Goal: Communication & Community: Share content

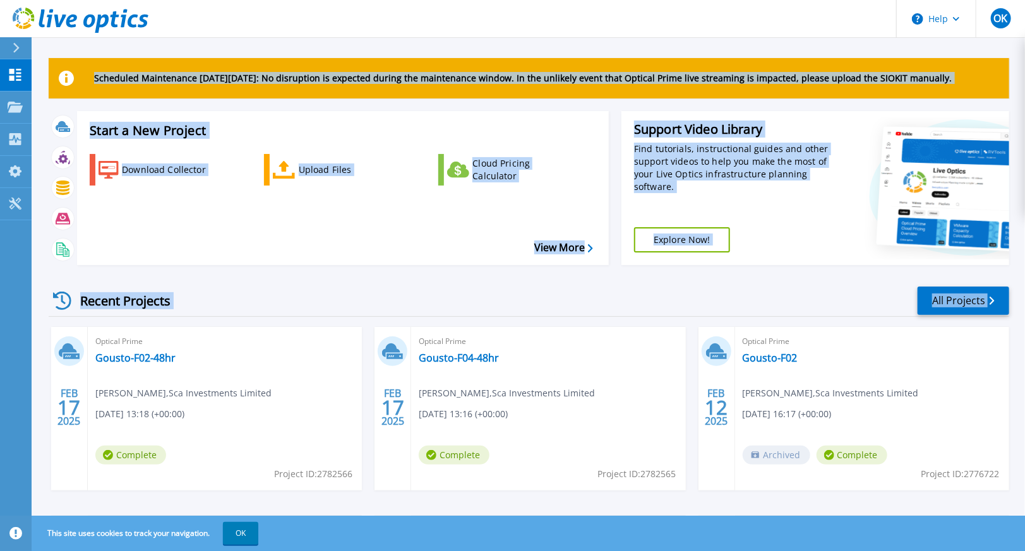
click at [0, 352] on html "Help OK End User Oliver Knights oliver.knights@gousto.co.uk Sca Investments Lim…" at bounding box center [512, 251] width 1025 height 503
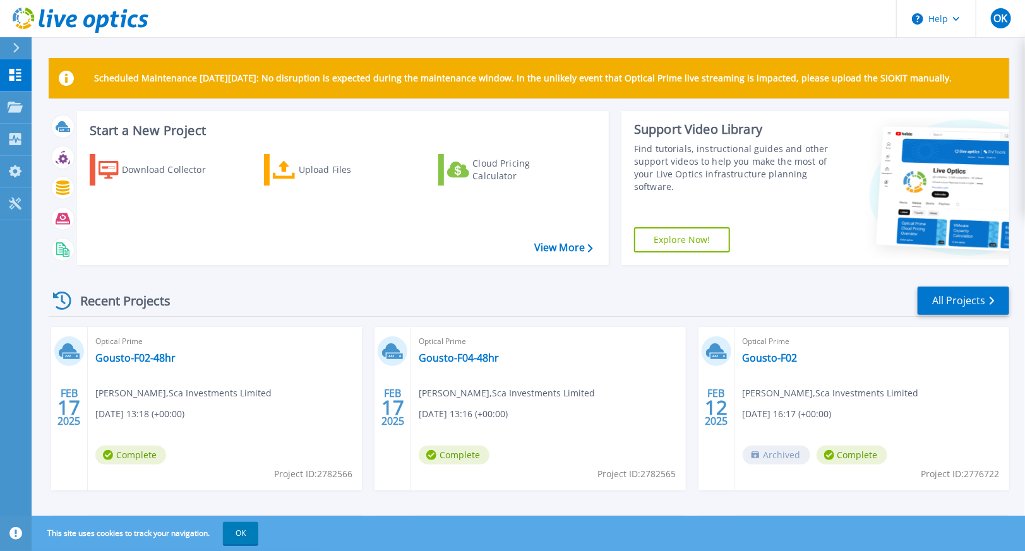
click at [28, 439] on div "Dashboard Dashboard Projects Projects Search Projects Upload SIOKIT & Files Opt…" at bounding box center [16, 305] width 32 height 493
click at [241, 540] on button "OK" at bounding box center [240, 533] width 35 height 23
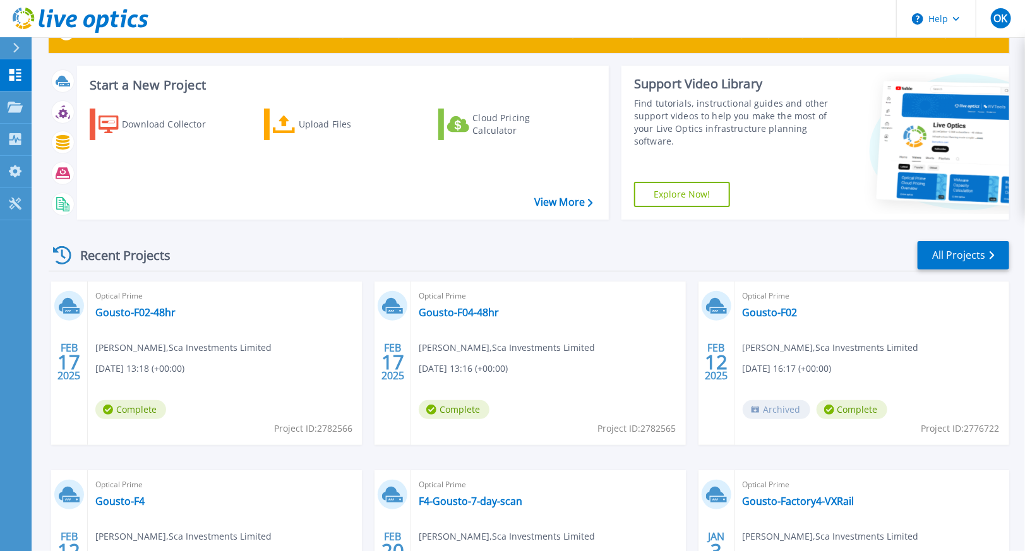
scroll to position [63, 0]
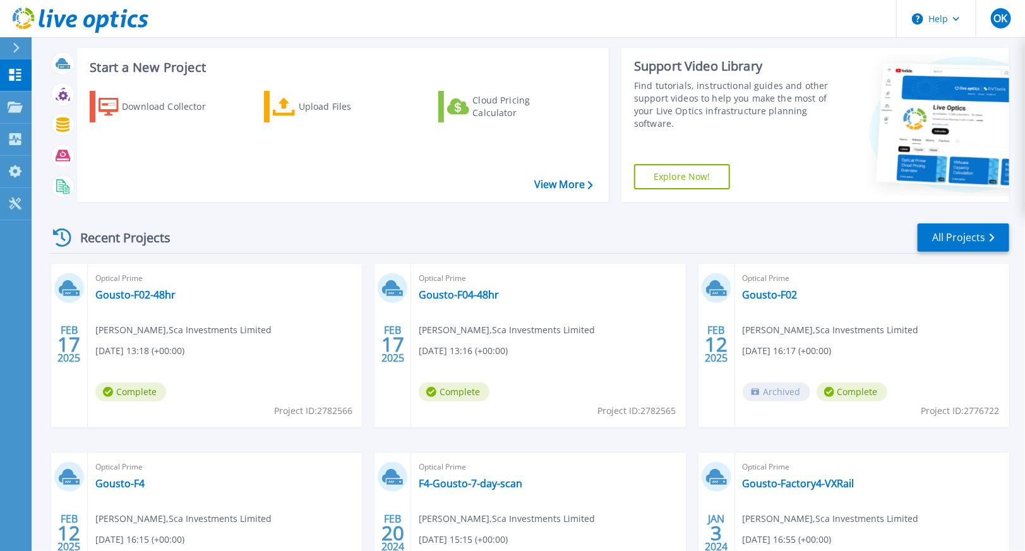
click at [33, 452] on div "Scheduled Maintenance on Monday 22nd September: No disruption is expected durin…" at bounding box center [528, 294] width 993 height 715
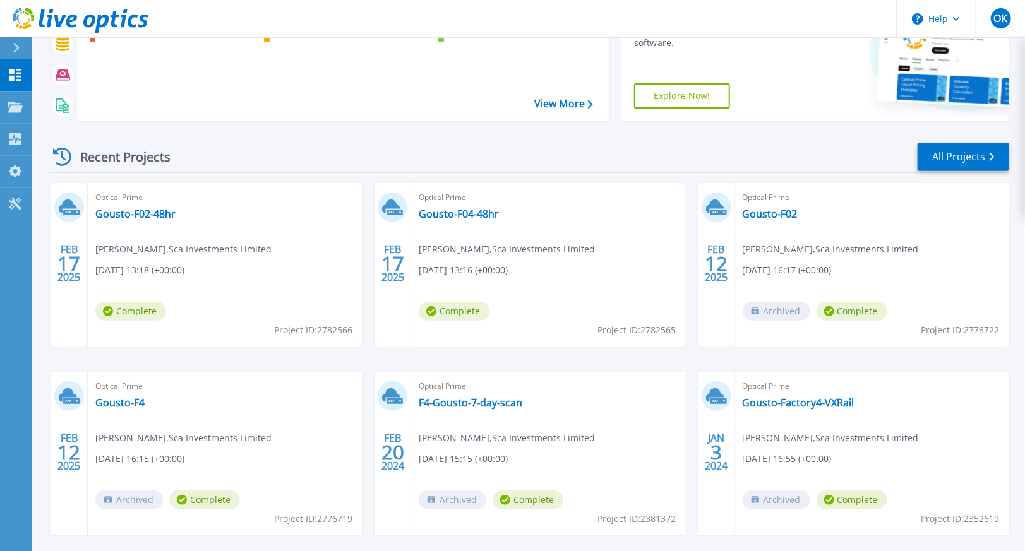
scroll to position [201, 0]
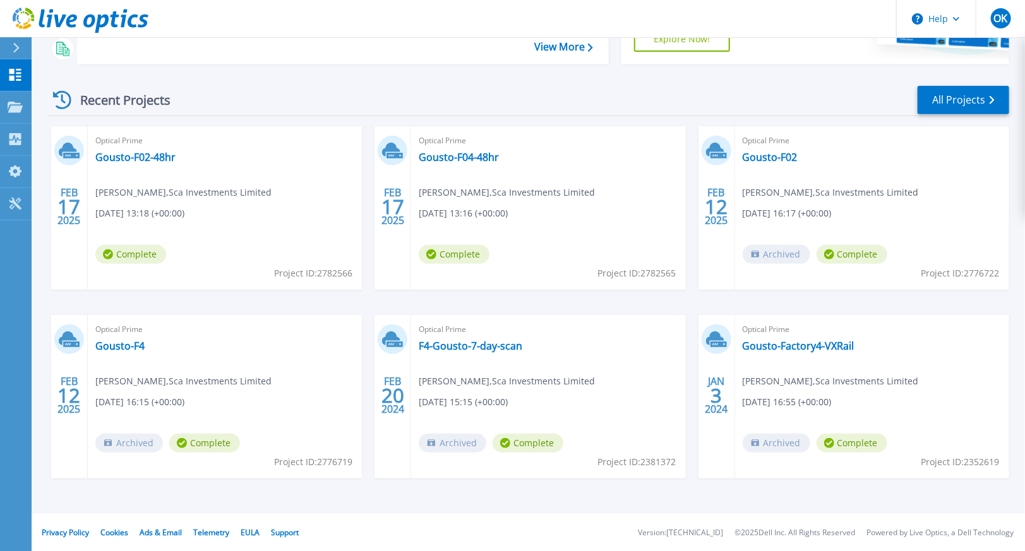
drag, startPoint x: 15, startPoint y: 306, endPoint x: 112, endPoint y: 288, distance: 99.6
click at [15, 306] on div "Dashboard Dashboard Projects Projects Search Projects Upload SIOKIT & Files Opt…" at bounding box center [16, 305] width 32 height 493
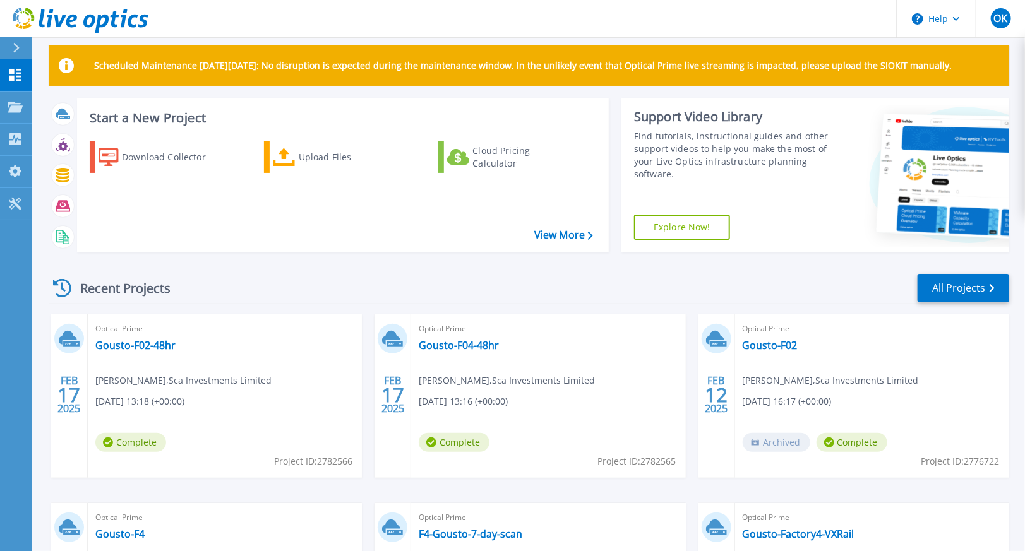
scroll to position [0, 0]
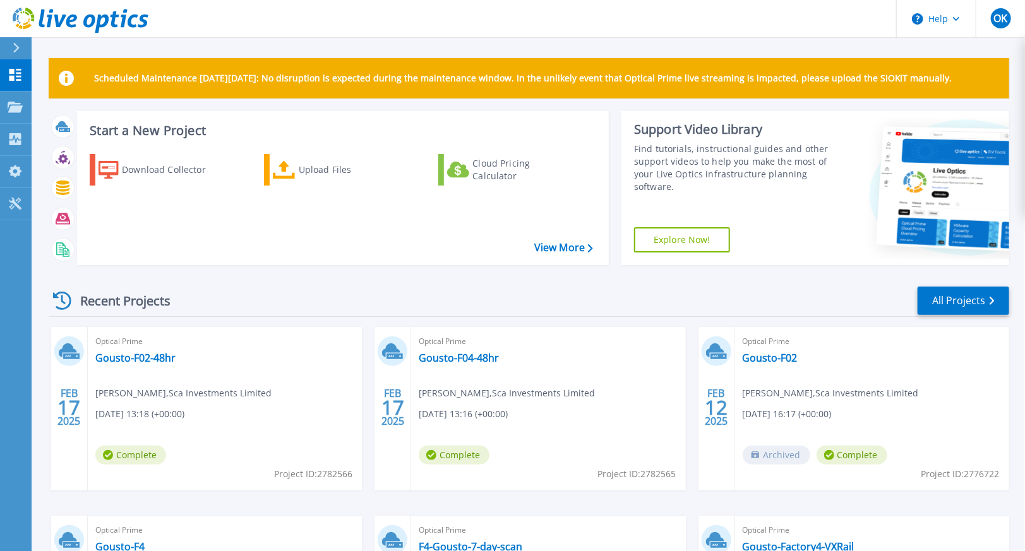
click at [36, 336] on div "Scheduled Maintenance on Monday 22nd September: No disruption is expected durin…" at bounding box center [528, 357] width 993 height 715
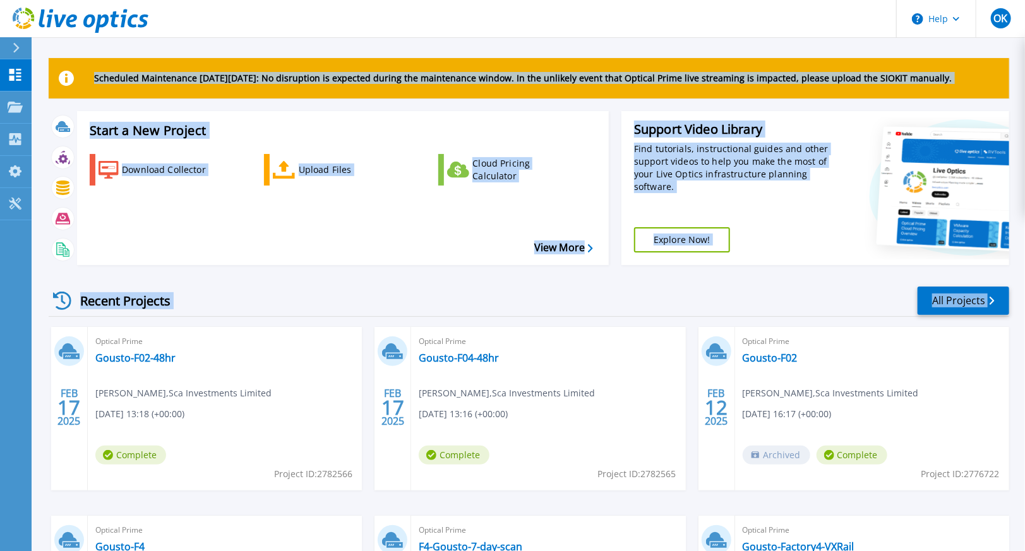
click at [0, 325] on html "Help OK End User Oliver Knights oliver.knights@gousto.co.uk Sca Investments Lim…" at bounding box center [512, 251] width 1025 height 503
click at [222, 87] on div "Scheduled Maintenance on Monday 22nd September: No disruption is expected durin…" at bounding box center [529, 78] width 960 height 40
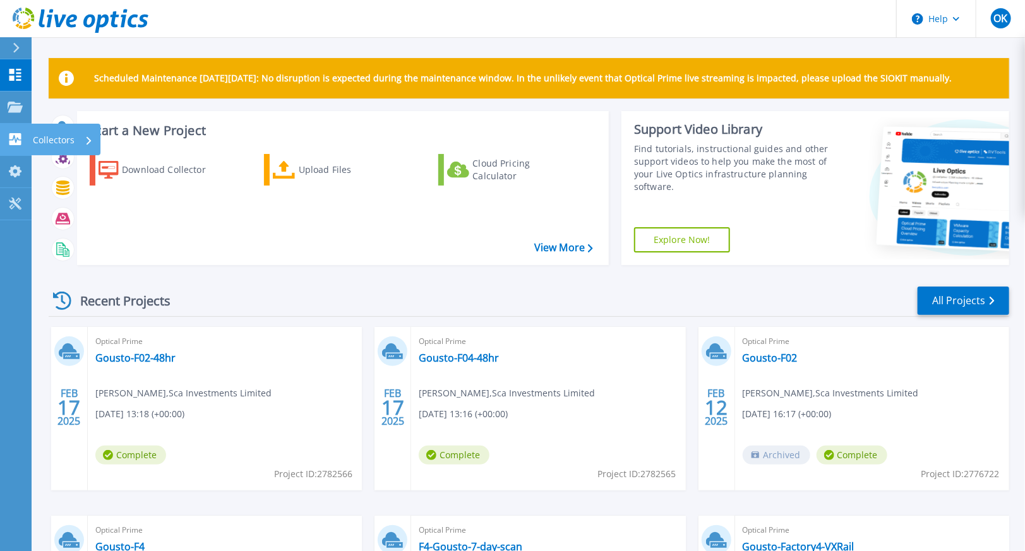
click at [16, 140] on icon at bounding box center [15, 139] width 15 height 12
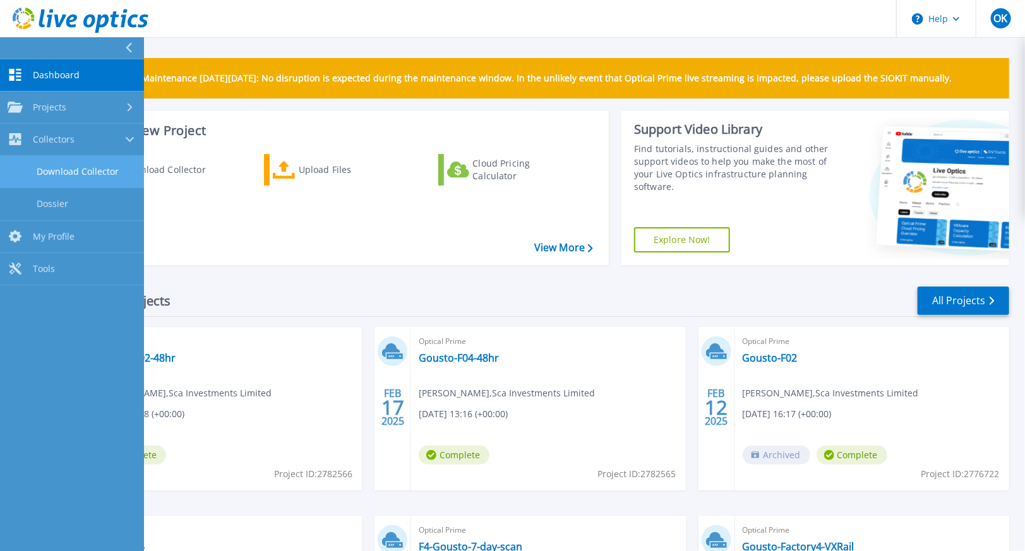
click at [92, 183] on link "Download Collector" at bounding box center [72, 172] width 144 height 32
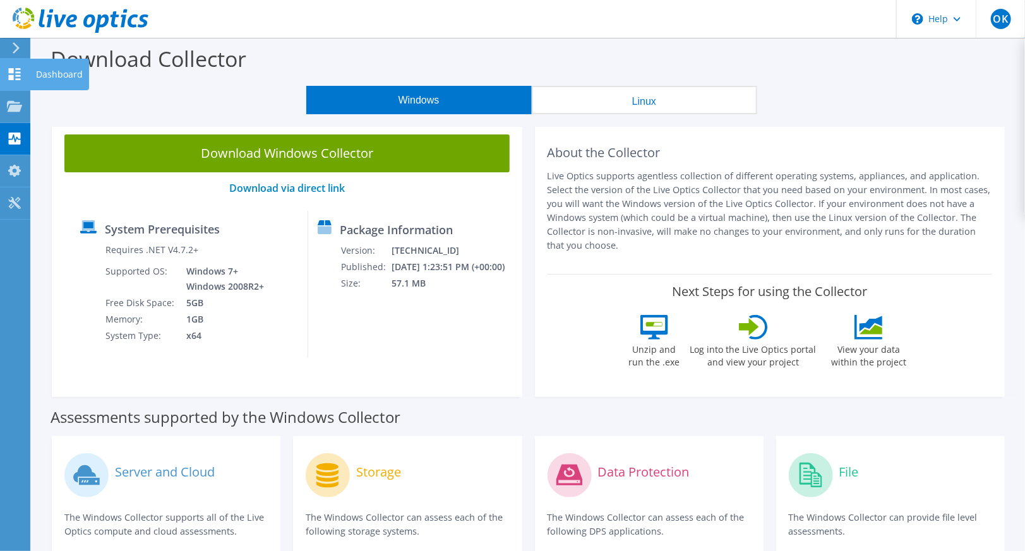
click at [18, 81] on div at bounding box center [14, 76] width 15 height 14
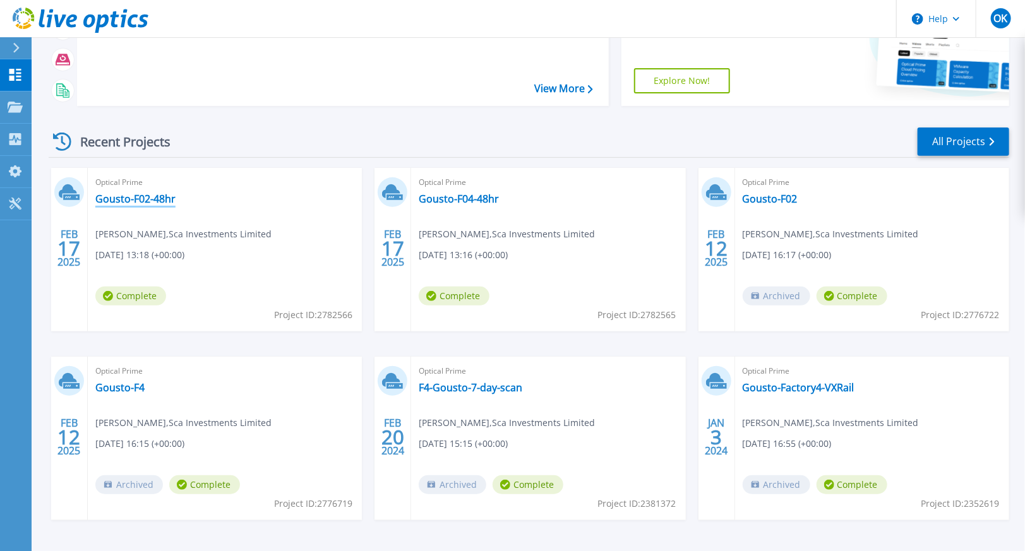
scroll to position [201, 0]
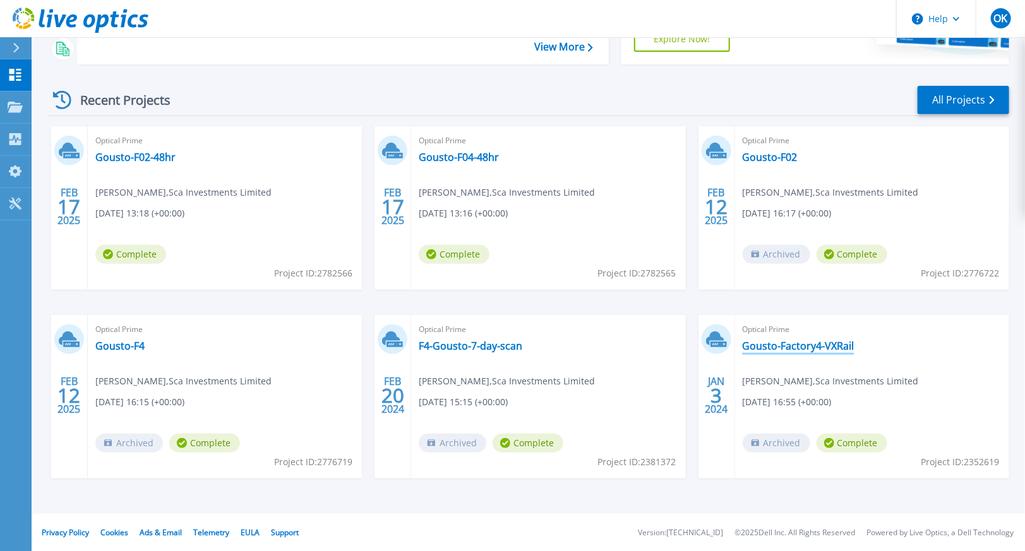
click at [779, 342] on link "Gousto-Factory4-VXRail" at bounding box center [799, 346] width 112 height 13
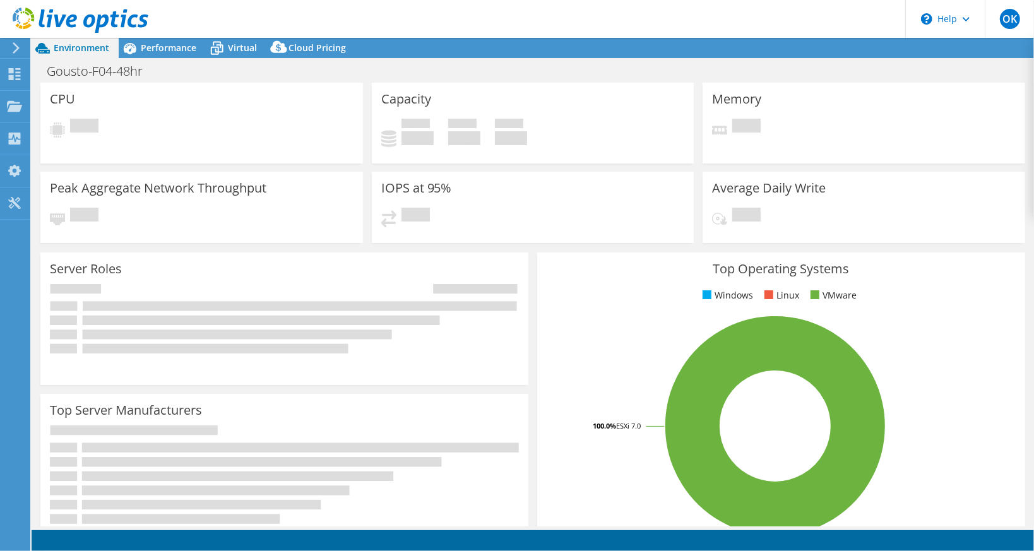
select select "USD"
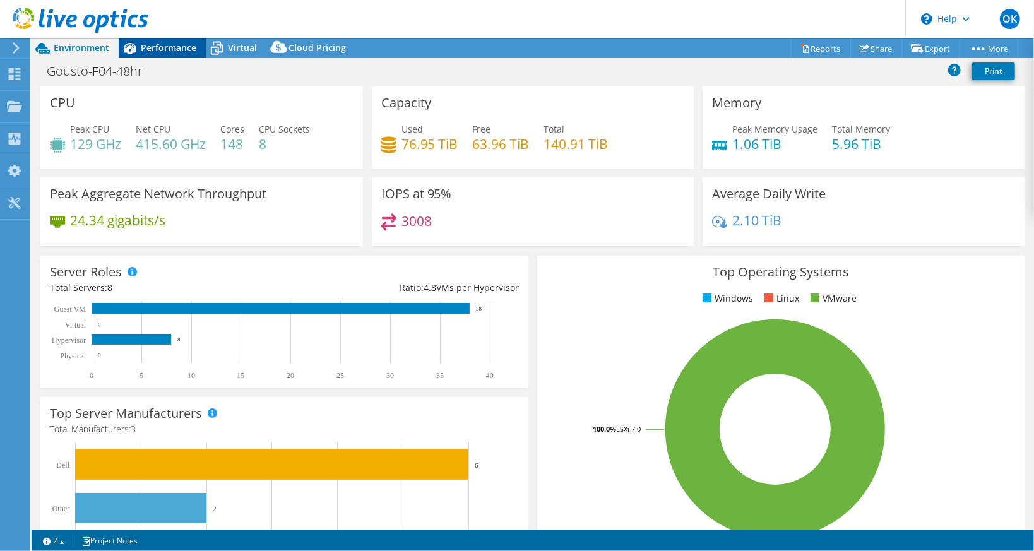
click at [174, 45] on span "Performance" at bounding box center [169, 48] width 56 height 12
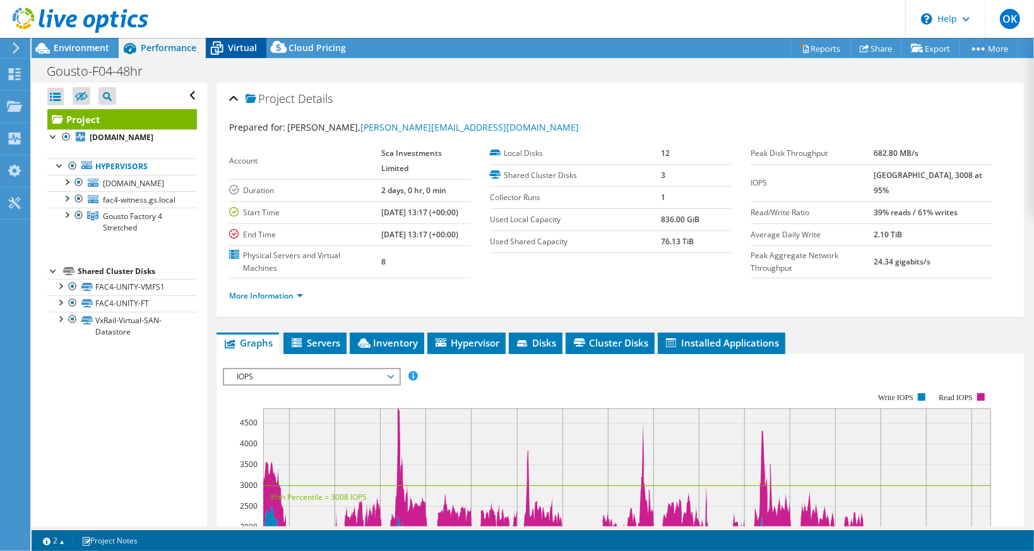
click at [217, 45] on icon at bounding box center [217, 49] width 13 height 10
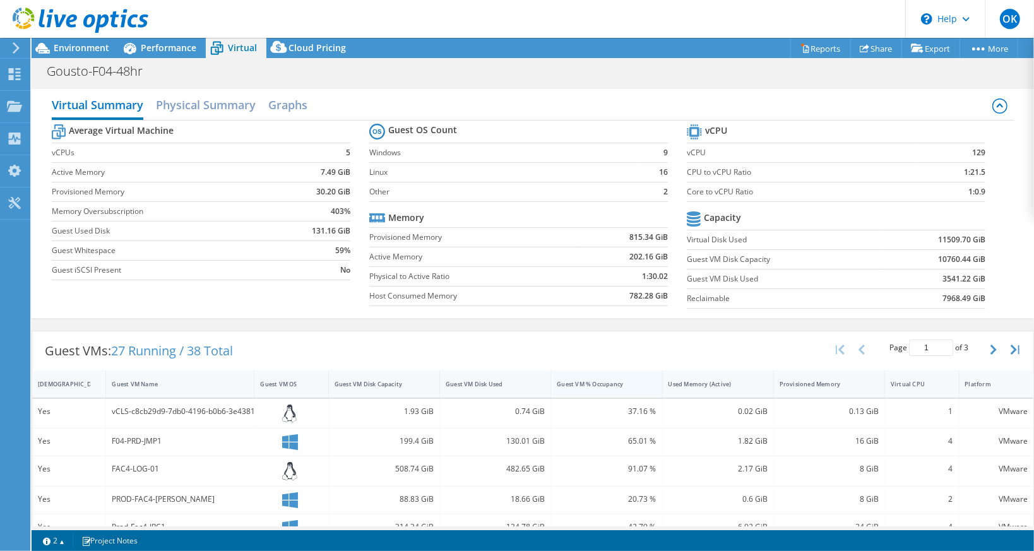
click at [629, 374] on div "Guest VM % Occupancy" at bounding box center [598, 384] width 95 height 20
click at [630, 380] on div "Guest VM % Occupancy" at bounding box center [599, 384] width 84 height 8
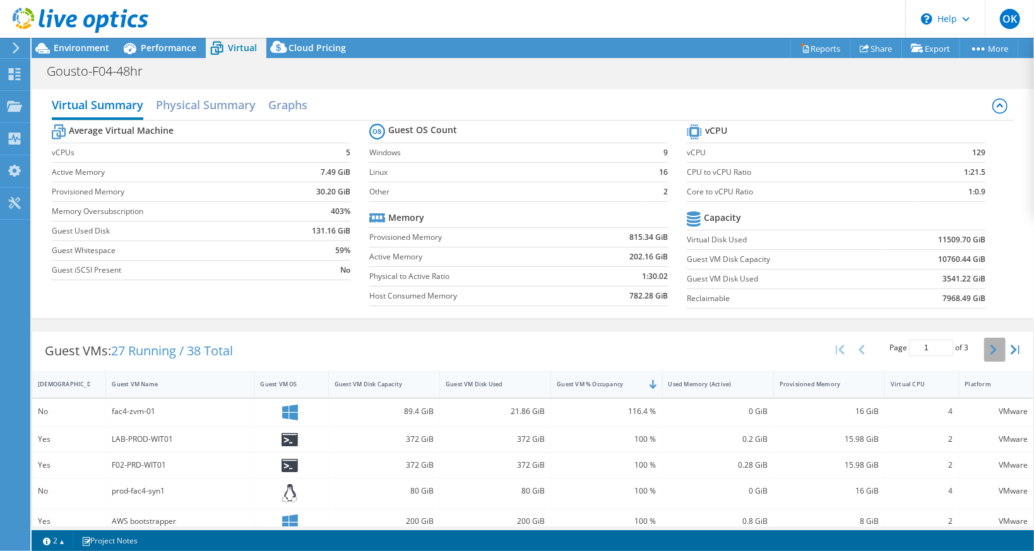
click at [989, 350] on button "button" at bounding box center [994, 350] width 21 height 24
type input "2"
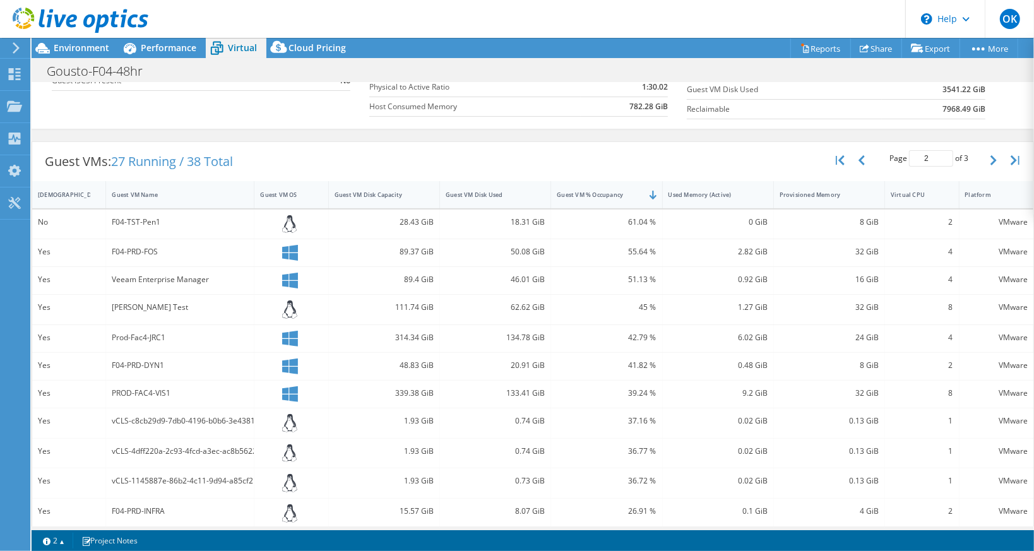
scroll to position [308, 0]
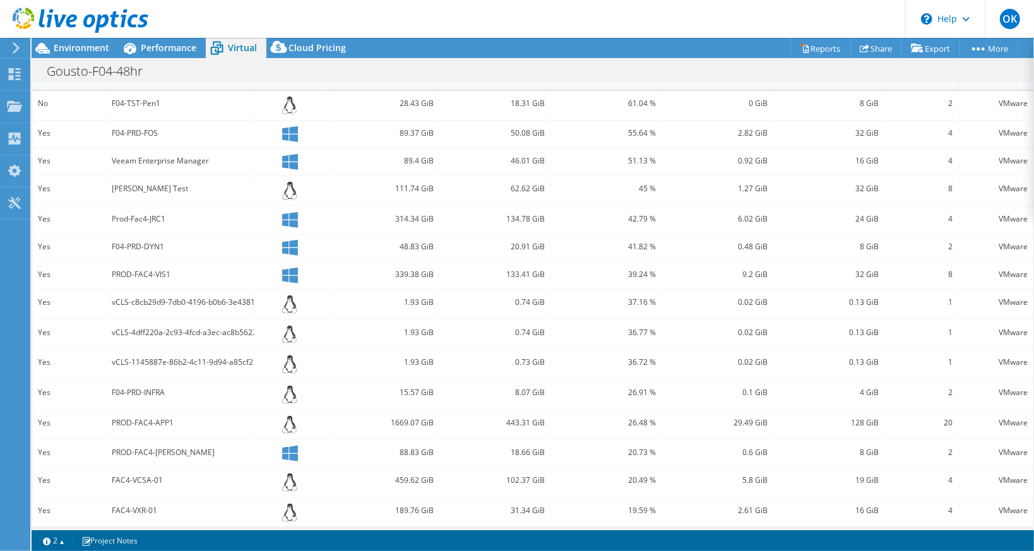
click at [638, 410] on div "26.48 %" at bounding box center [606, 425] width 111 height 30
drag, startPoint x: 141, startPoint y: 417, endPoint x: 236, endPoint y: 419, distance: 94.7
click at [141, 417] on div "PROD-FAC4-APP1" at bounding box center [180, 423] width 136 height 14
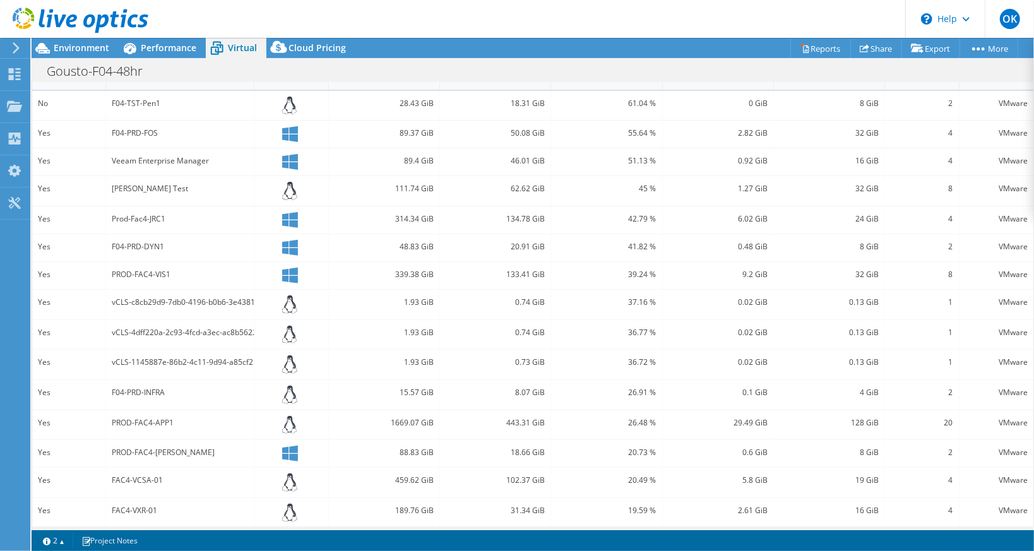
click at [290, 426] on icon at bounding box center [289, 425] width 15 height 18
drag, startPoint x: 972, startPoint y: 412, endPoint x: 998, endPoint y: 412, distance: 25.3
click at [997, 416] on div "VMware" at bounding box center [996, 423] width 63 height 14
click at [1001, 416] on div "VMware" at bounding box center [996, 423] width 63 height 14
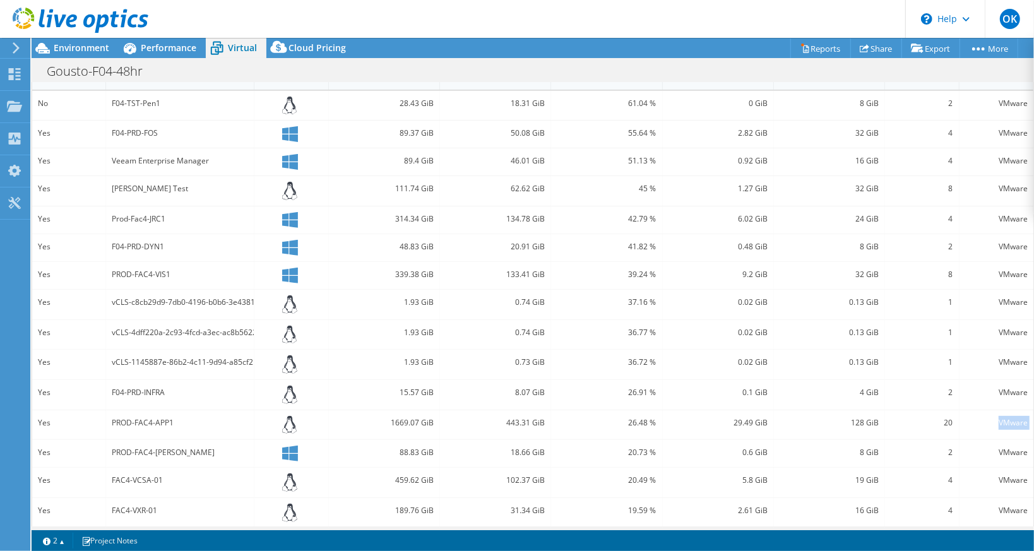
click at [1001, 416] on div "VMware" at bounding box center [996, 423] width 63 height 14
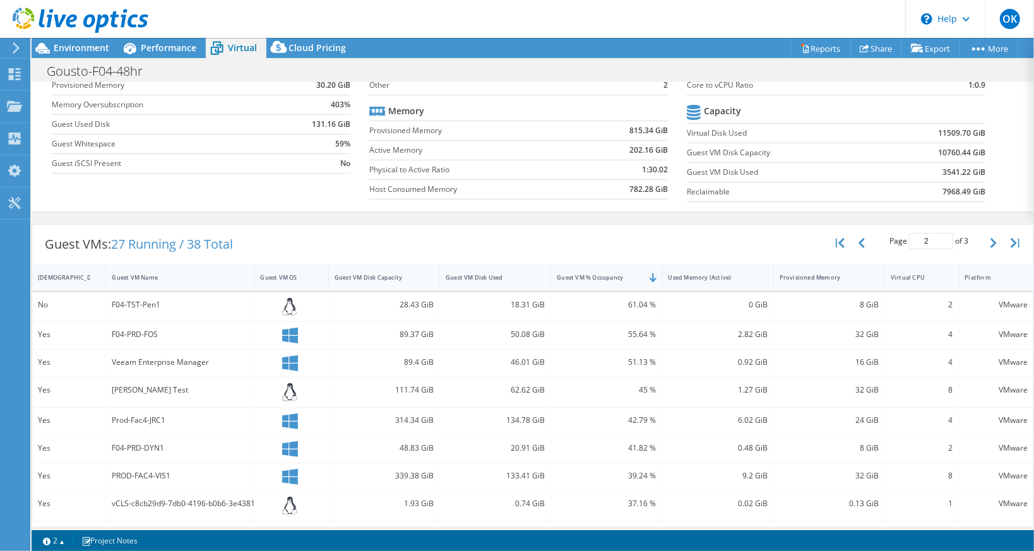
scroll to position [0, 0]
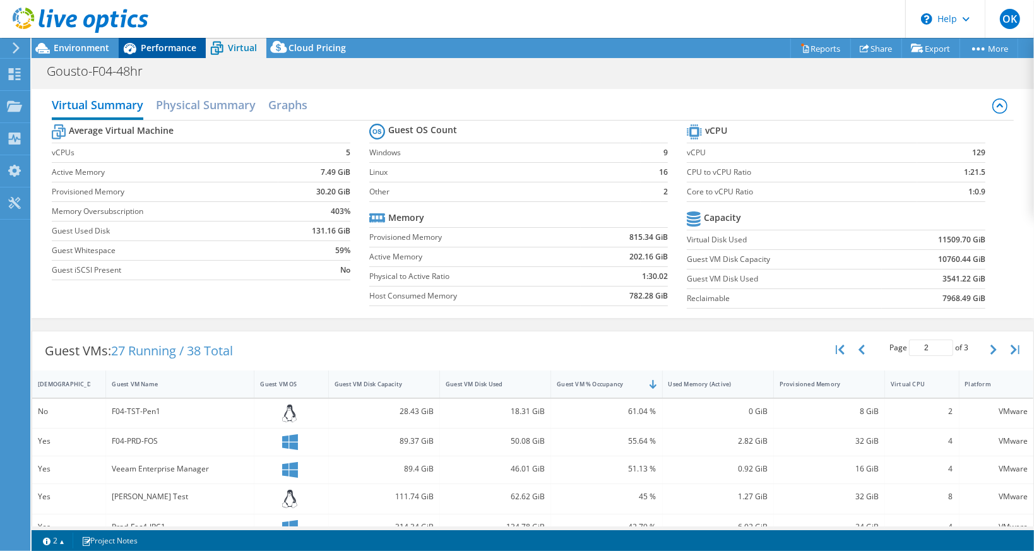
click at [169, 56] on div "Performance" at bounding box center [162, 48] width 87 height 20
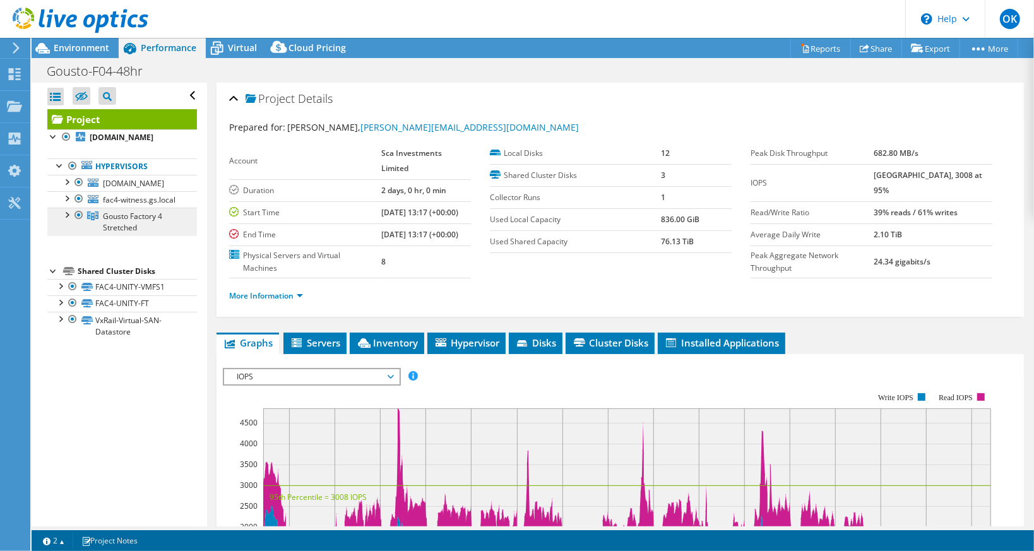
click at [57, 236] on link "Gousto Factory 4 Stretched" at bounding box center [122, 222] width 150 height 28
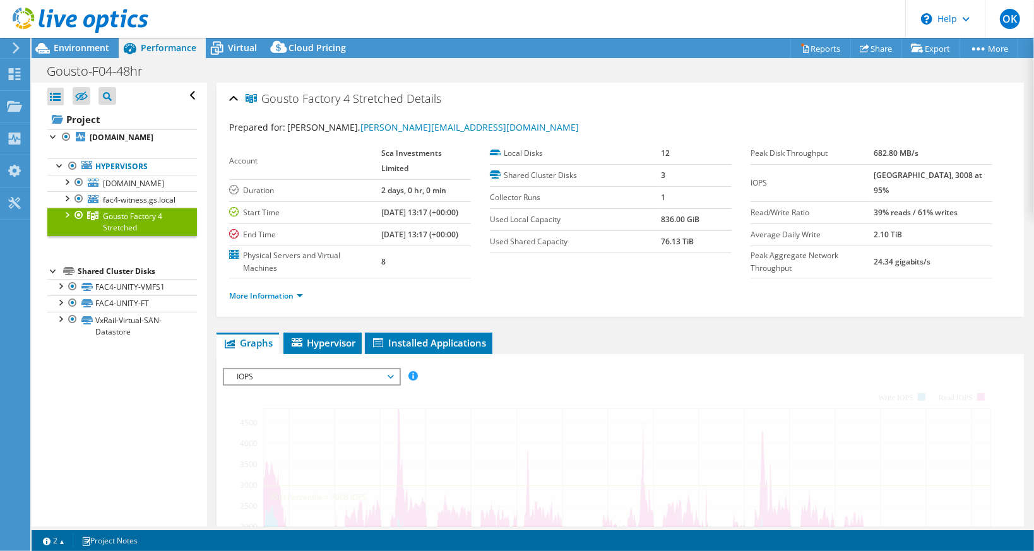
click at [61, 220] on div at bounding box center [66, 214] width 13 height 13
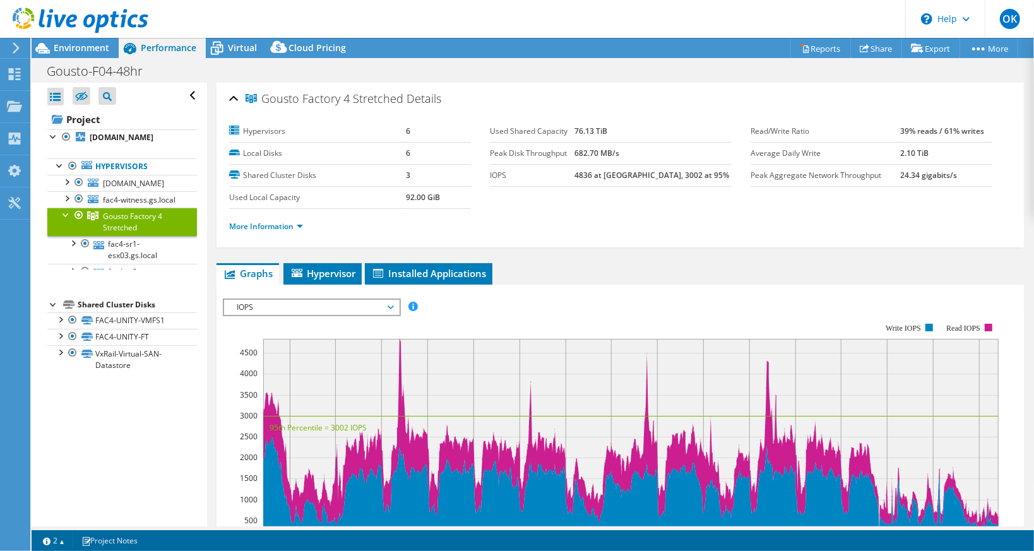
click at [66, 220] on div at bounding box center [66, 214] width 13 height 13
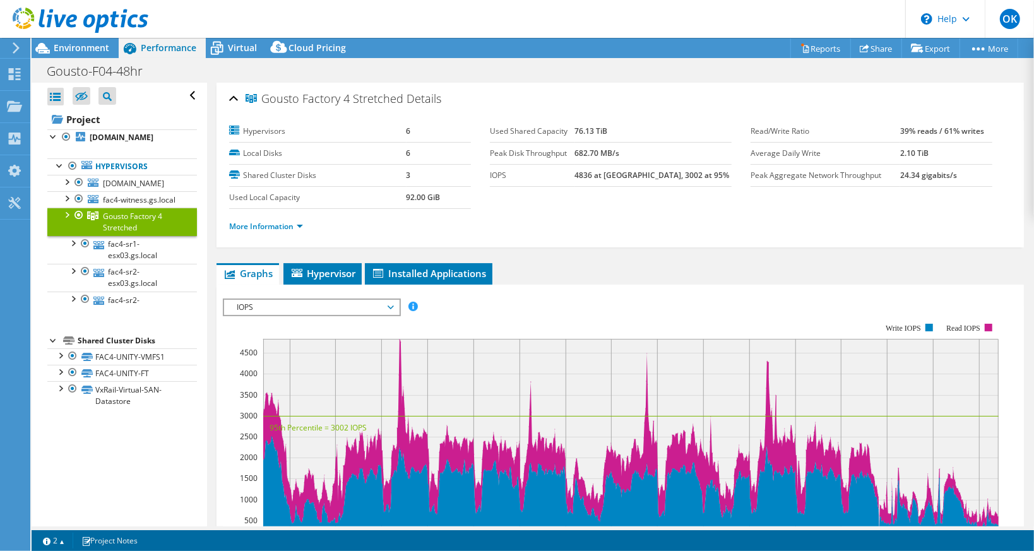
click at [66, 220] on div at bounding box center [66, 214] width 13 height 13
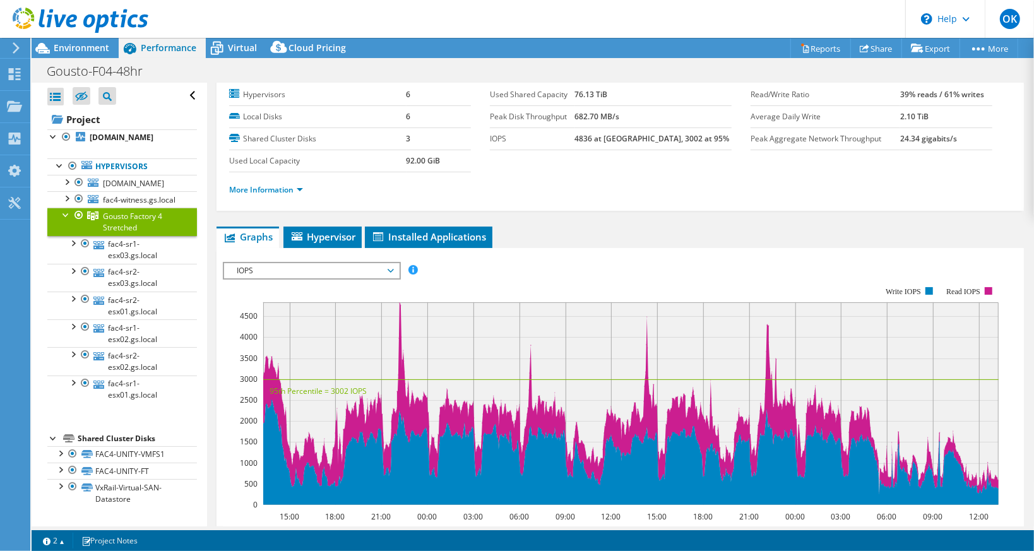
scroll to position [63, 0]
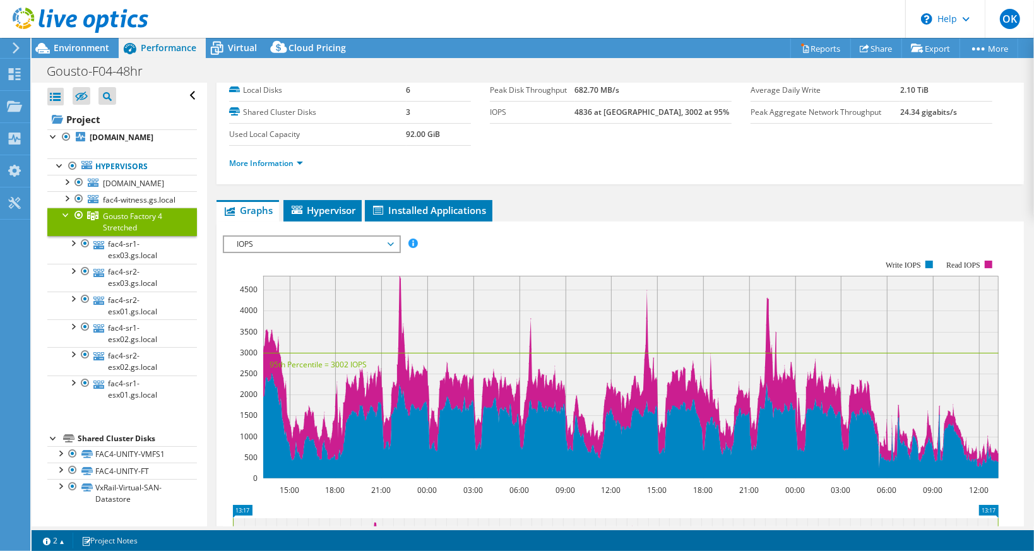
click at [357, 237] on span "IOPS" at bounding box center [311, 244] width 162 height 15
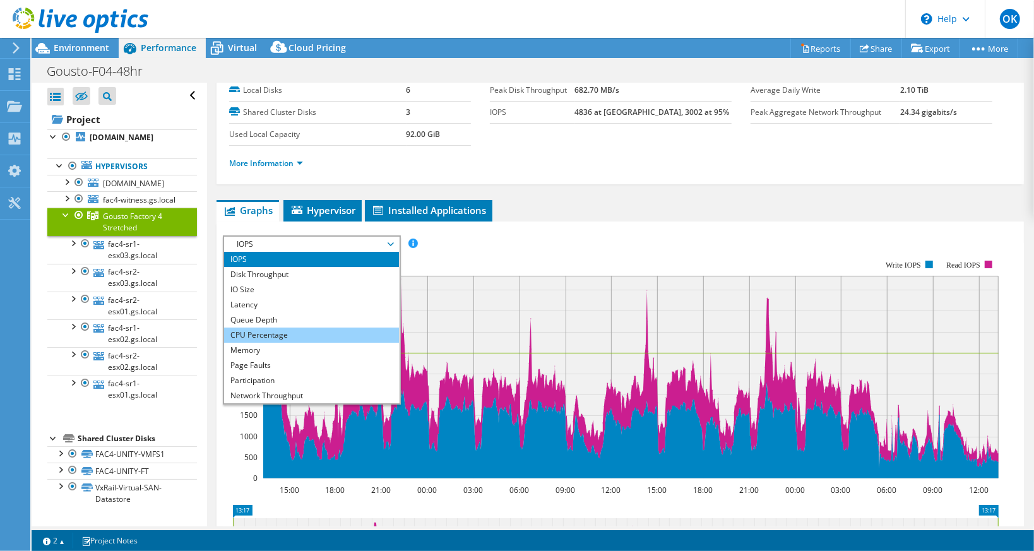
click at [337, 328] on li "CPU Percentage" at bounding box center [311, 335] width 175 height 15
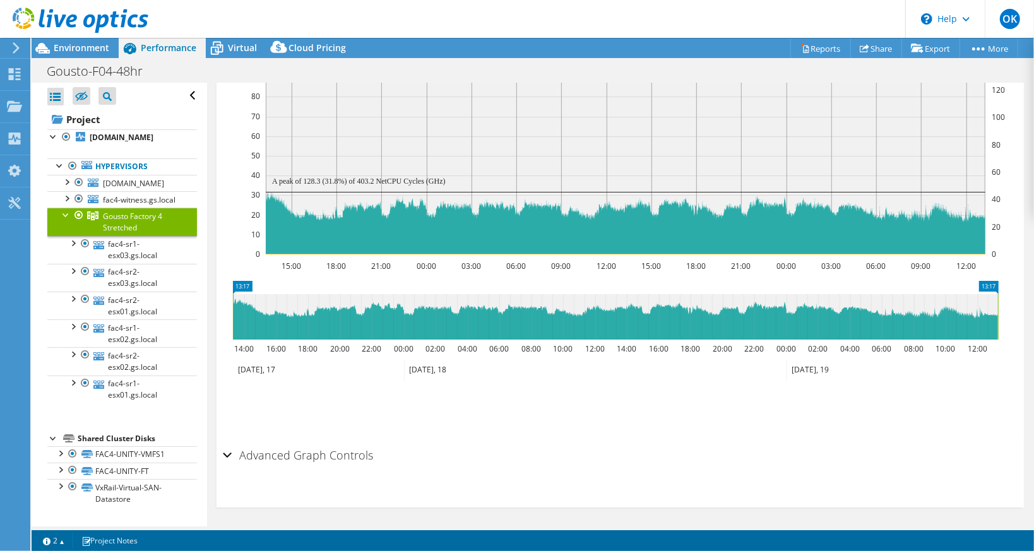
scroll to position [0, 0]
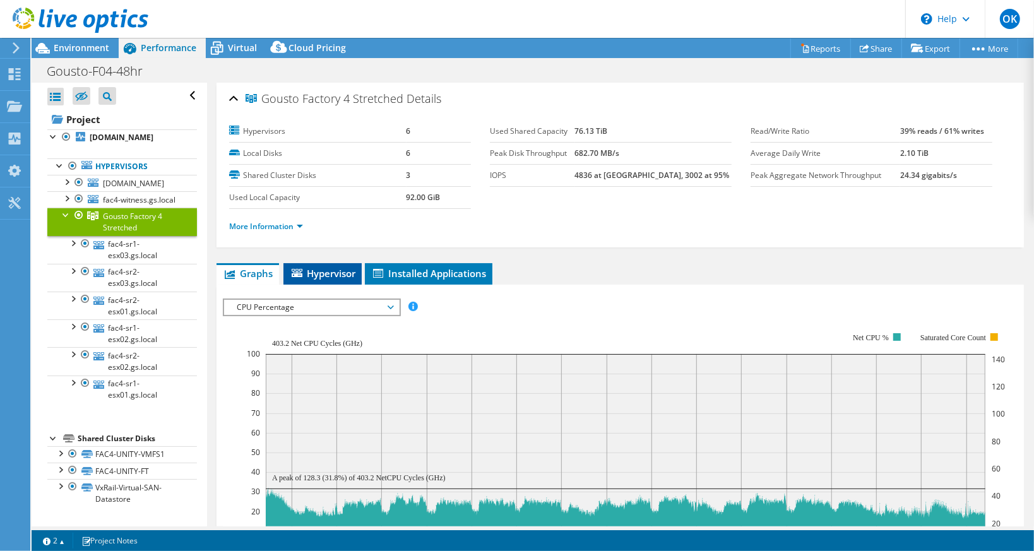
click at [335, 263] on li "Hypervisor" at bounding box center [323, 273] width 78 height 21
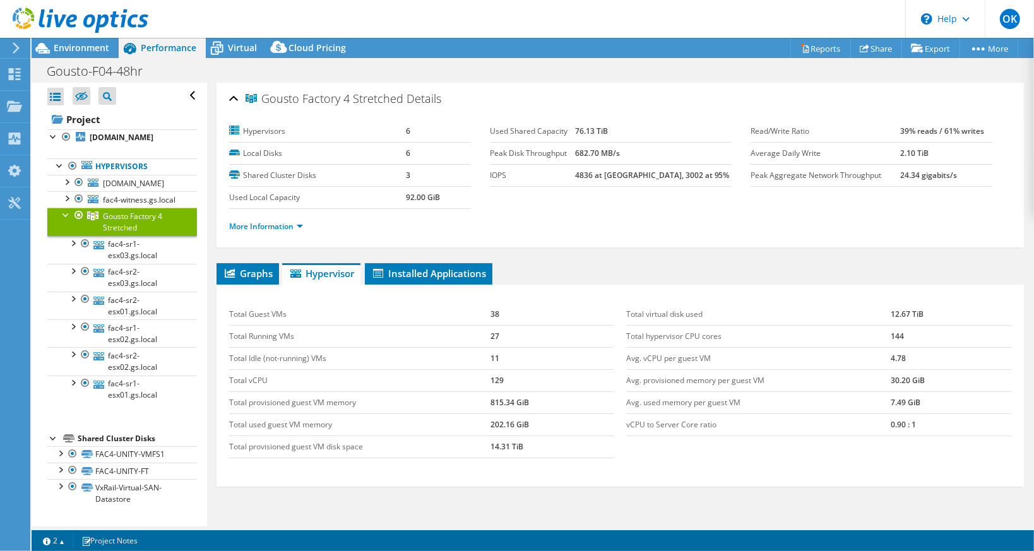
click at [285, 237] on div "More Information" at bounding box center [620, 226] width 782 height 35
click at [286, 234] on div "More Information" at bounding box center [620, 226] width 782 height 35
click at [286, 229] on li "More Information" at bounding box center [269, 227] width 81 height 14
click at [285, 224] on link "More Information" at bounding box center [266, 226] width 74 height 11
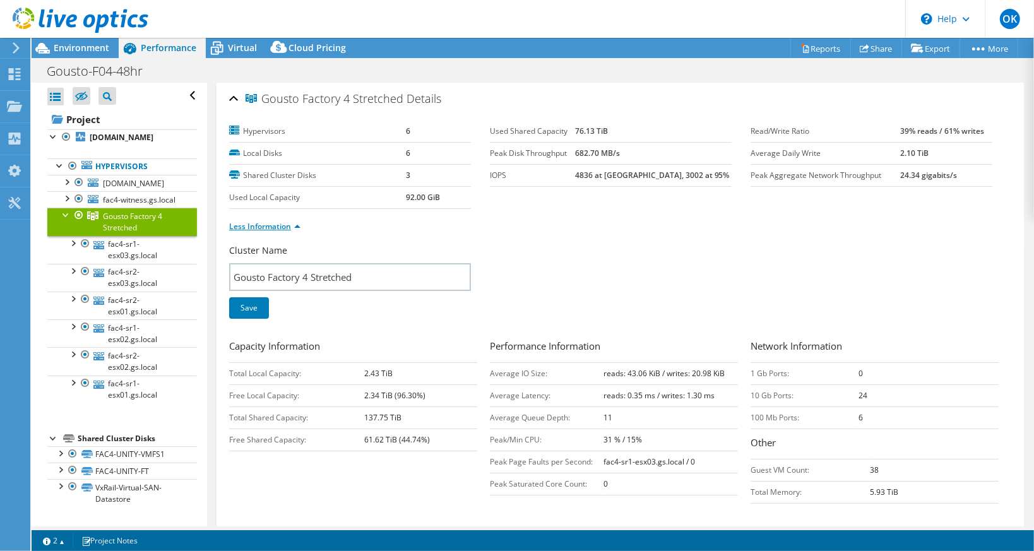
click at [285, 224] on link "Less Information" at bounding box center [264, 226] width 71 height 11
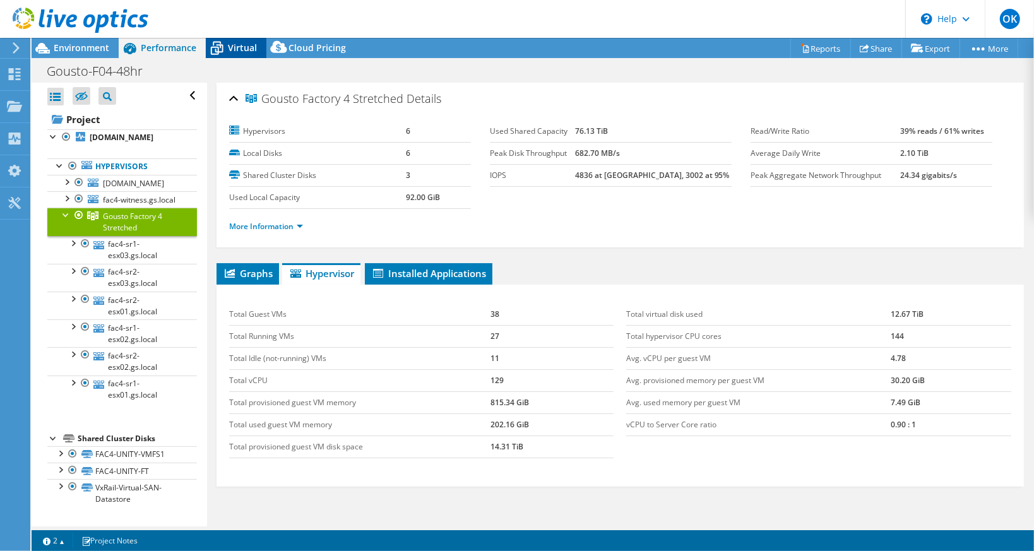
click at [224, 49] on icon at bounding box center [217, 48] width 22 height 22
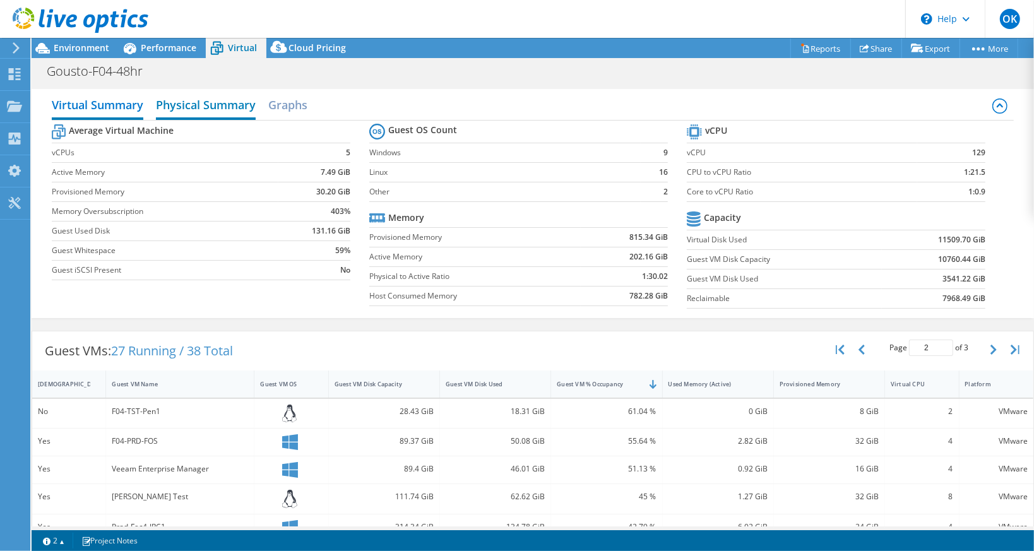
click at [174, 111] on h2 "Physical Summary" at bounding box center [206, 106] width 100 height 28
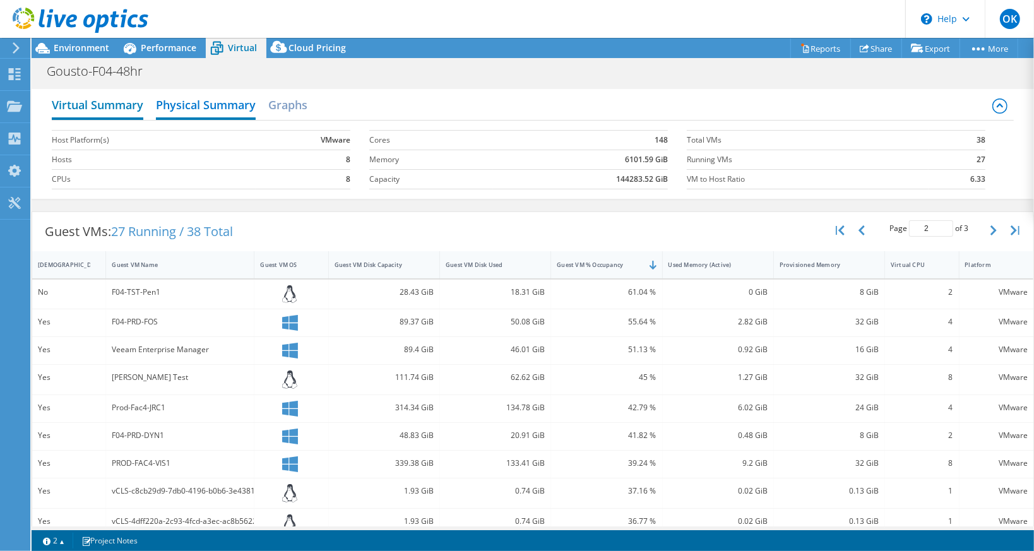
click at [128, 110] on h2 "Virtual Summary" at bounding box center [98, 106] width 92 height 28
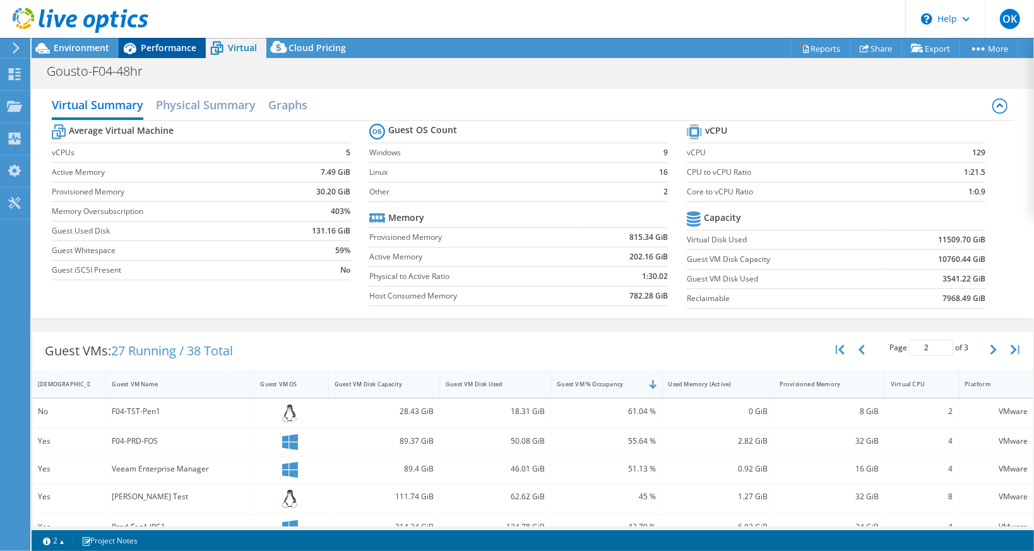
click at [144, 49] on span "Performance" at bounding box center [169, 48] width 56 height 12
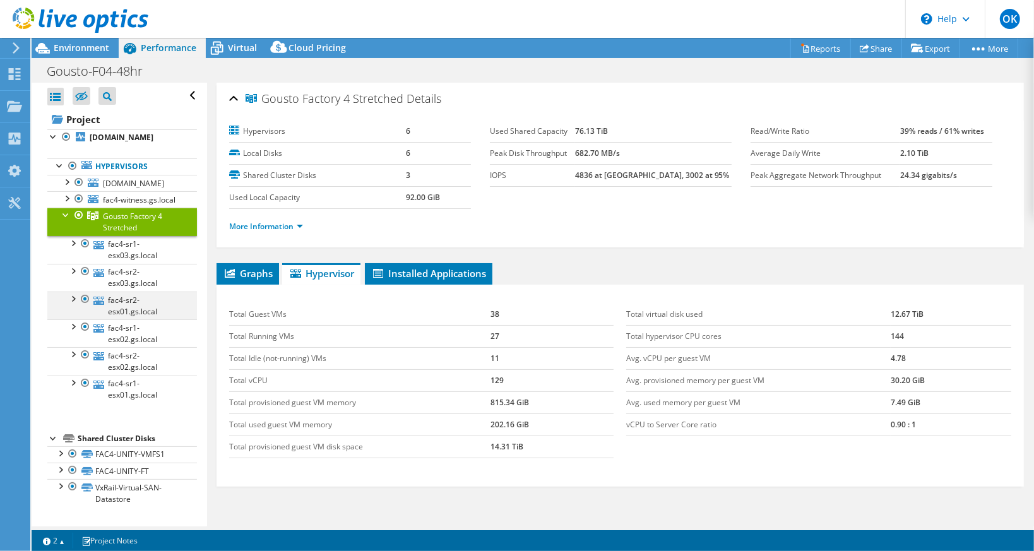
click at [75, 304] on div at bounding box center [72, 298] width 13 height 13
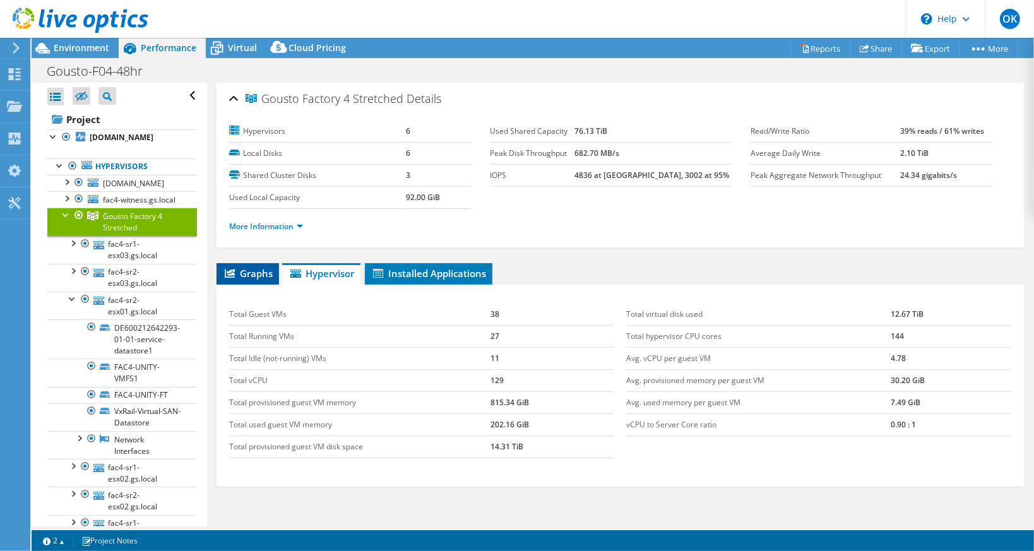
click at [267, 271] on span "Graphs" at bounding box center [248, 273] width 50 height 13
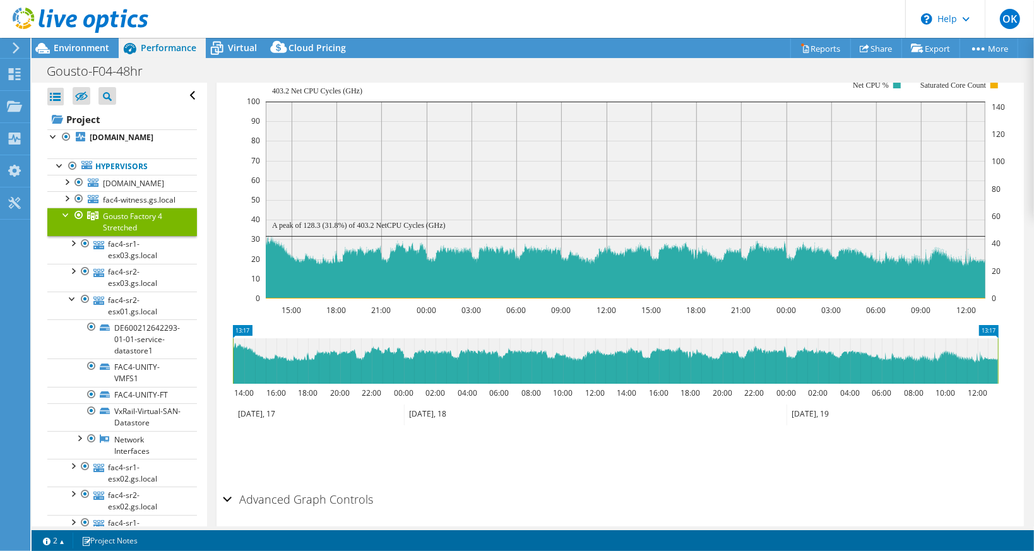
scroll to position [63, 0]
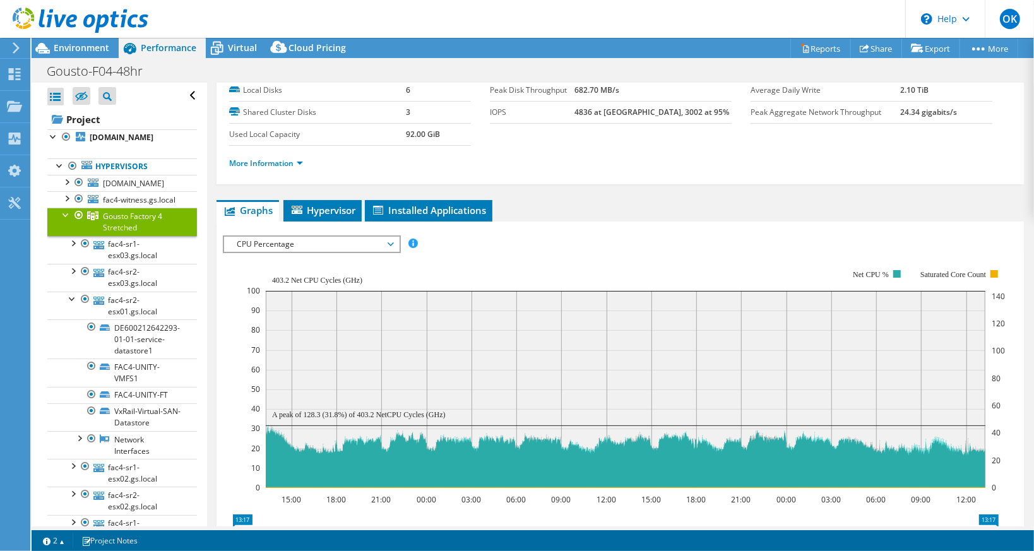
click at [342, 236] on div "CPU Percentage IOPS Disk Throughput IO Size Latency Queue Depth CPU Percentage …" at bounding box center [312, 245] width 178 height 18
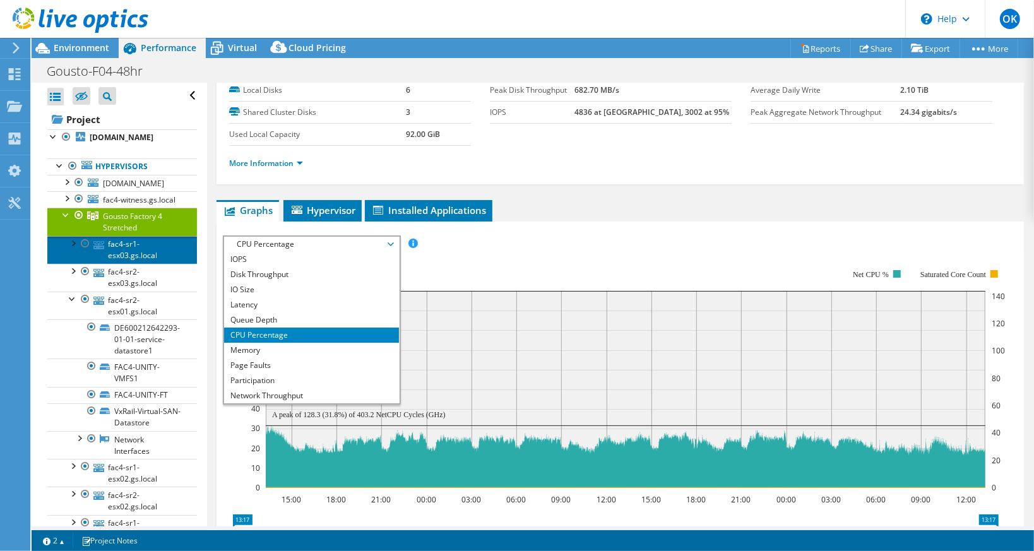
click at [124, 264] on link "fac4-sr1-esx03.gs.local" at bounding box center [122, 250] width 150 height 28
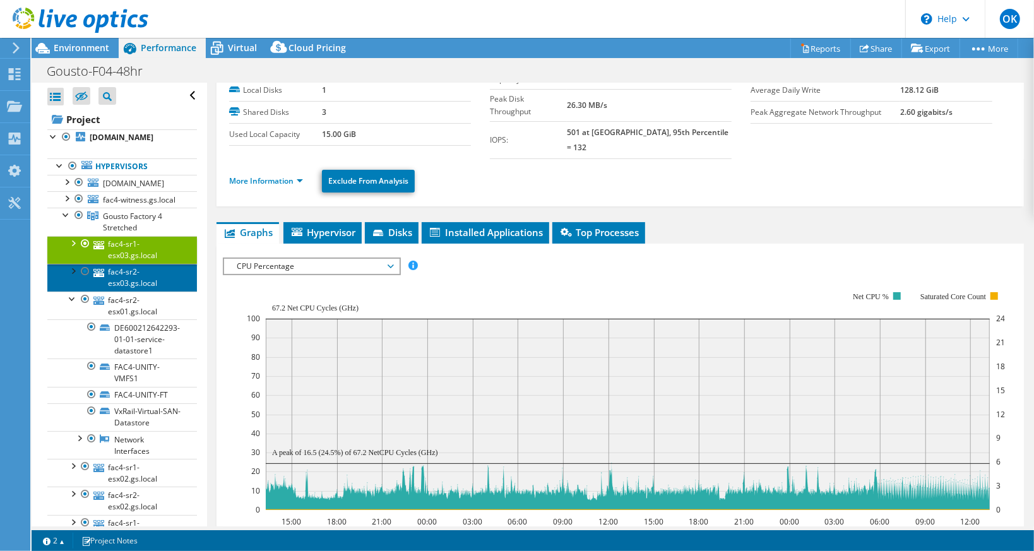
click at [115, 292] on link "fac4-sr2-esx03.gs.local" at bounding box center [122, 278] width 150 height 28
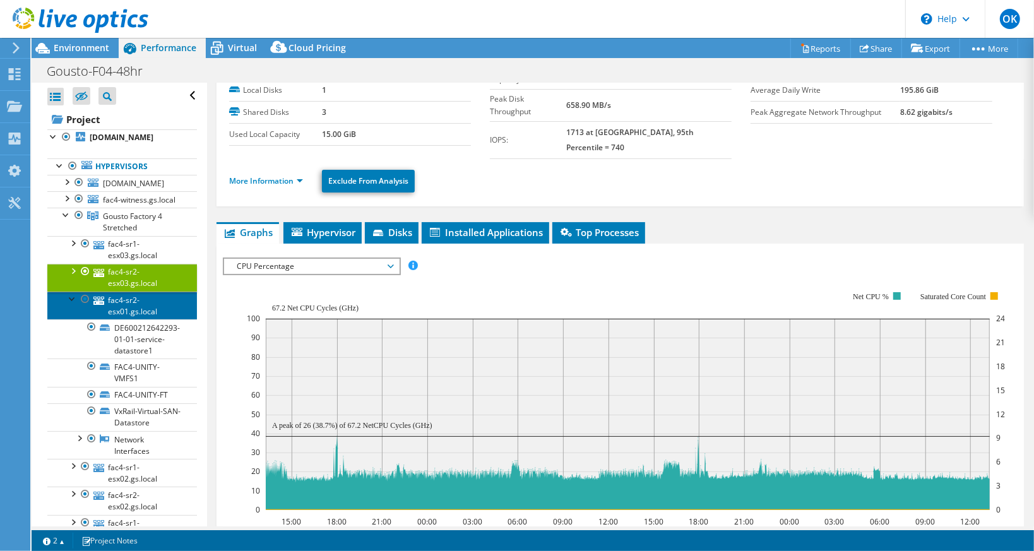
click at [140, 319] on link "fac4-sr2-esx01.gs.local" at bounding box center [122, 306] width 150 height 28
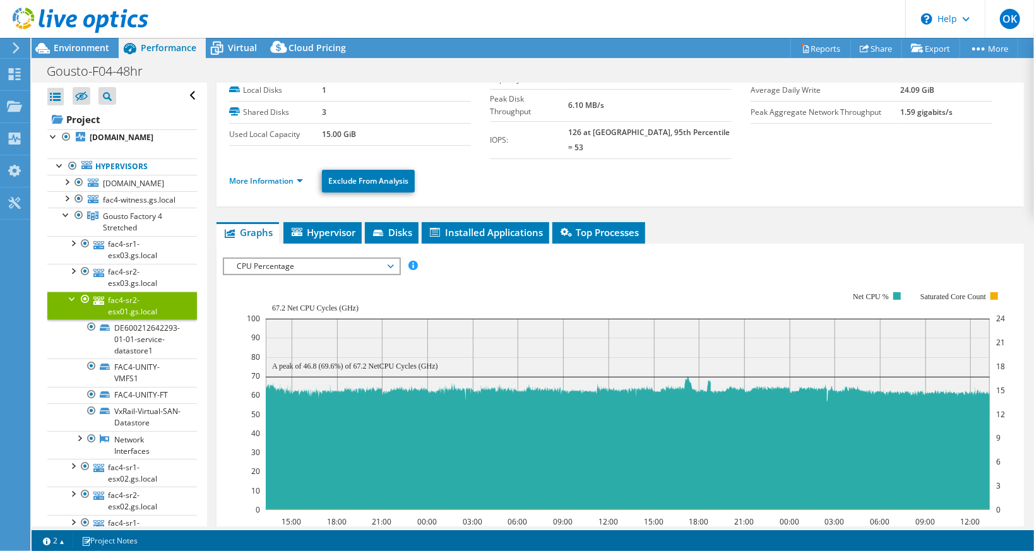
click at [72, 304] on div at bounding box center [72, 298] width 13 height 13
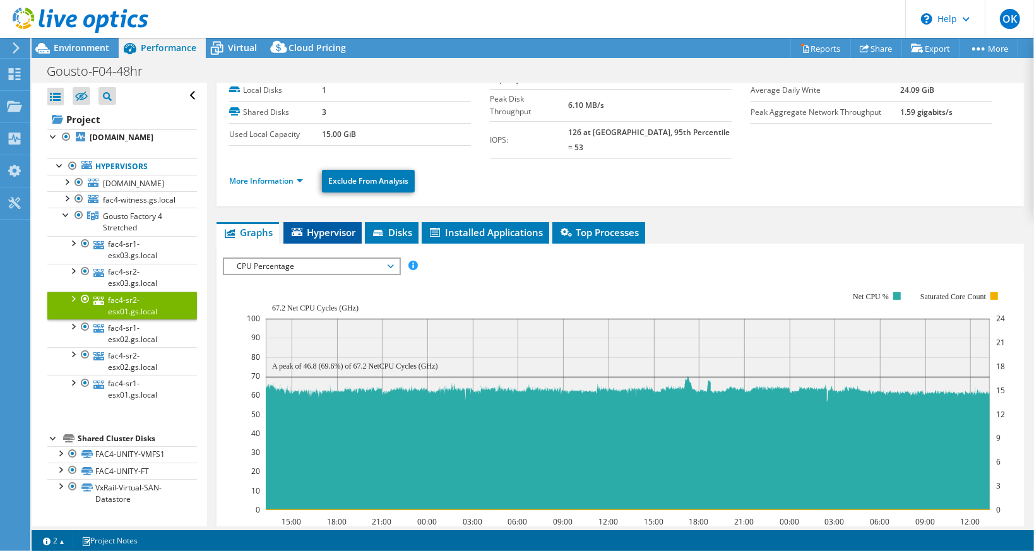
click at [355, 224] on li "Hypervisor" at bounding box center [323, 232] width 78 height 21
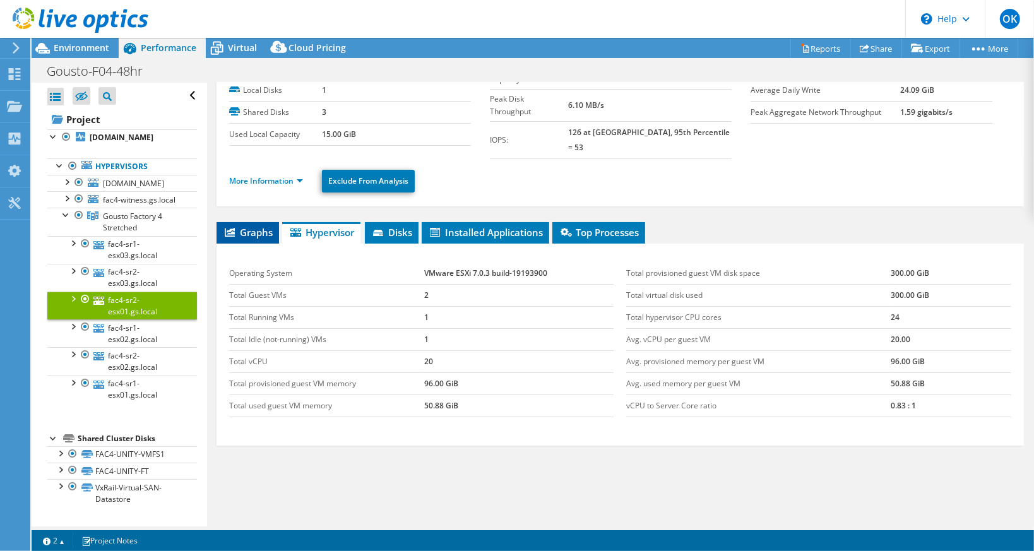
click at [242, 226] on span "Graphs" at bounding box center [248, 232] width 50 height 13
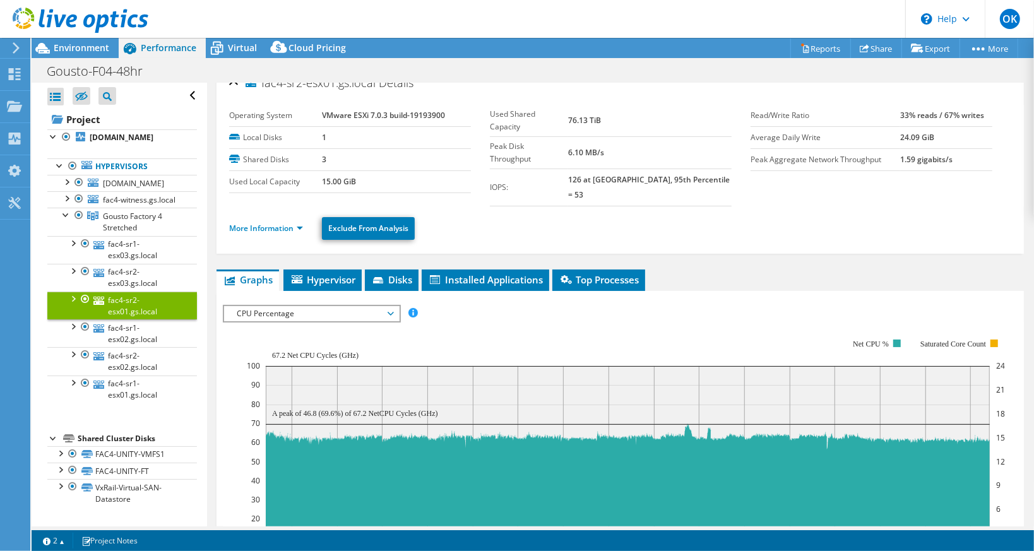
scroll to position [0, 0]
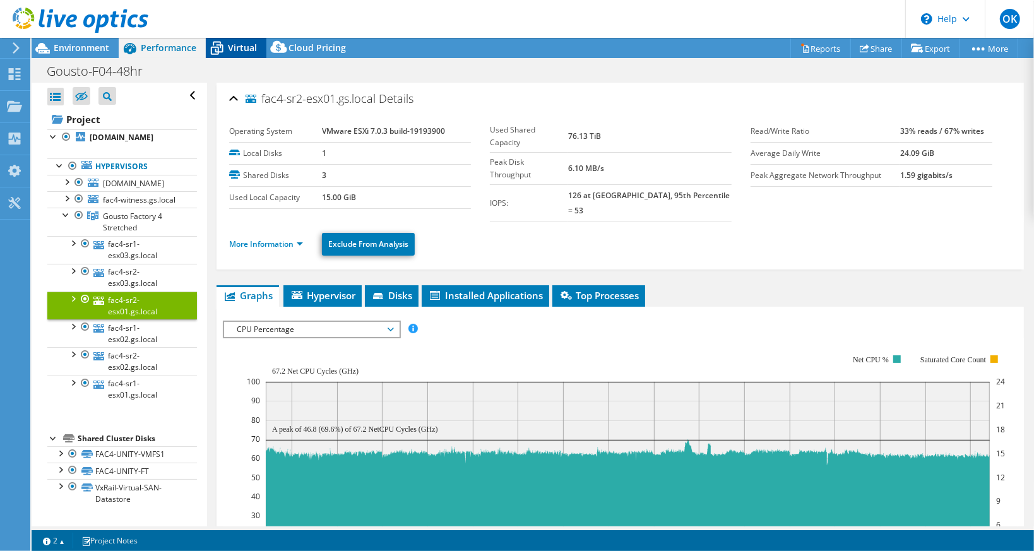
click at [210, 44] on icon at bounding box center [217, 48] width 22 height 22
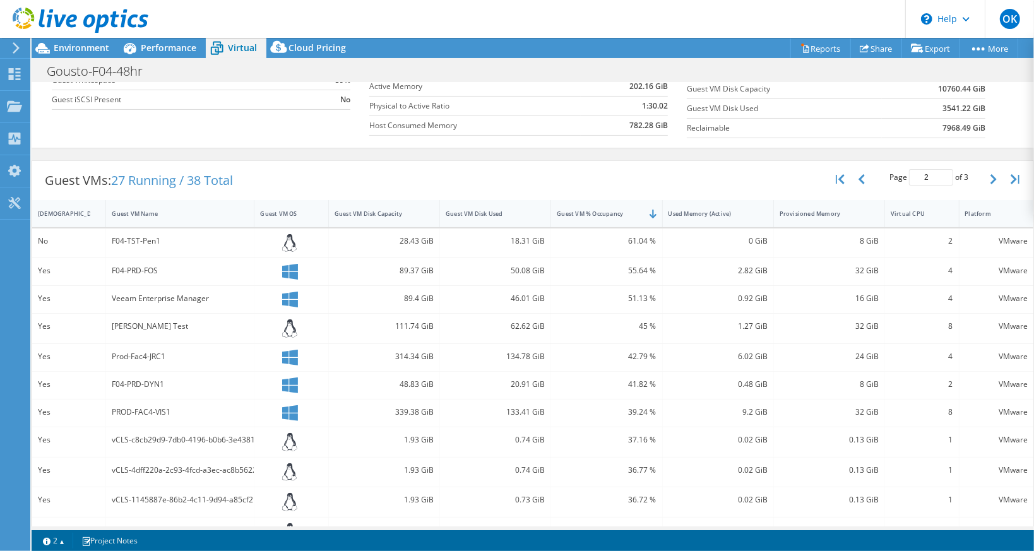
scroll to position [189, 0]
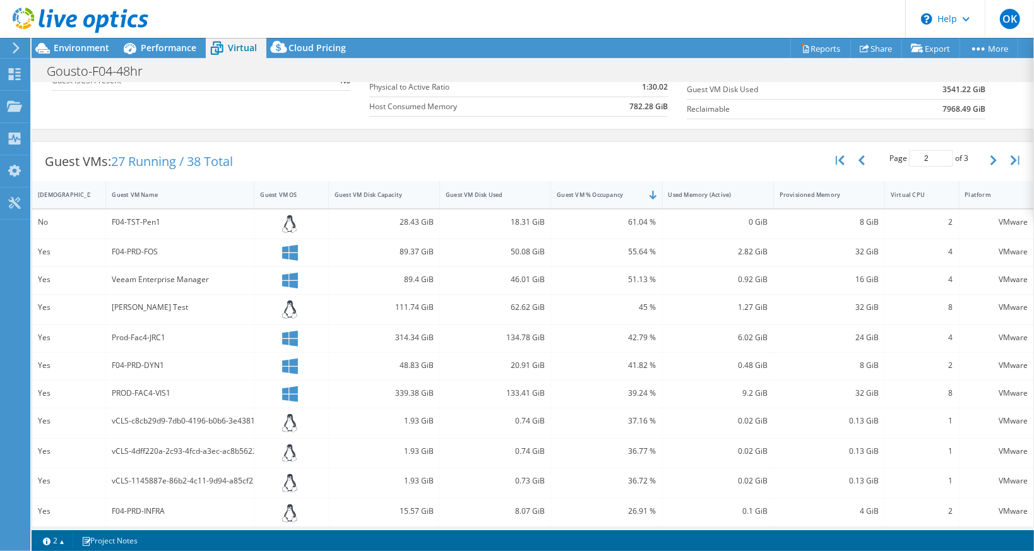
click at [286, 260] on div at bounding box center [291, 252] width 74 height 27
click at [286, 258] on div at bounding box center [291, 252] width 74 height 27
click at [46, 54] on icon at bounding box center [43, 48] width 22 height 22
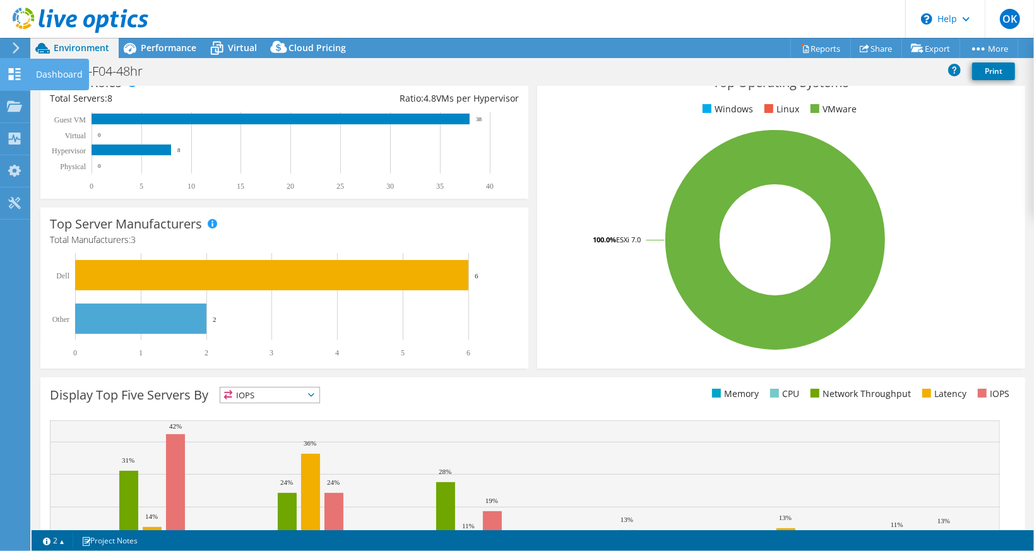
click at [11, 76] on use at bounding box center [15, 74] width 12 height 12
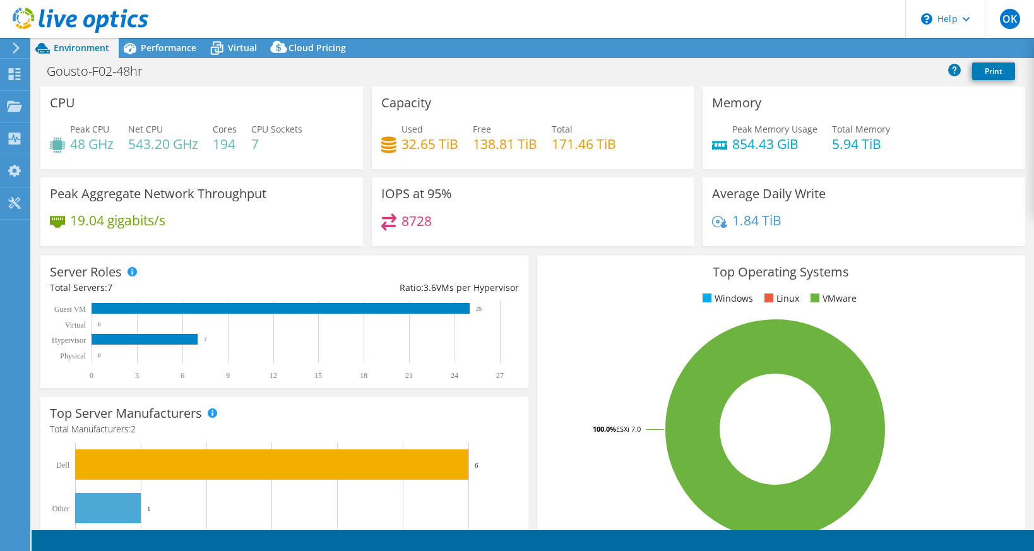
select select "USD"
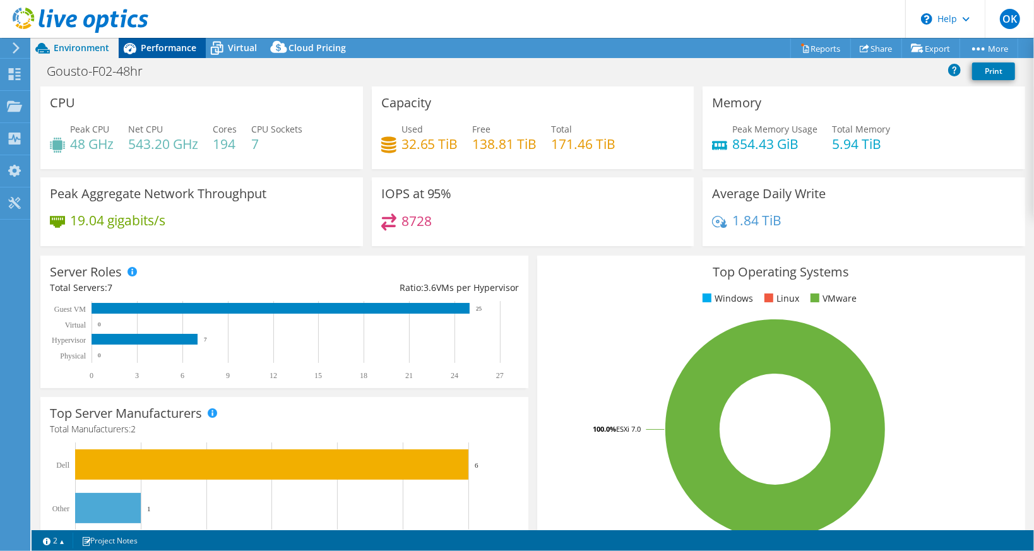
click at [184, 42] on span "Performance" at bounding box center [169, 48] width 56 height 12
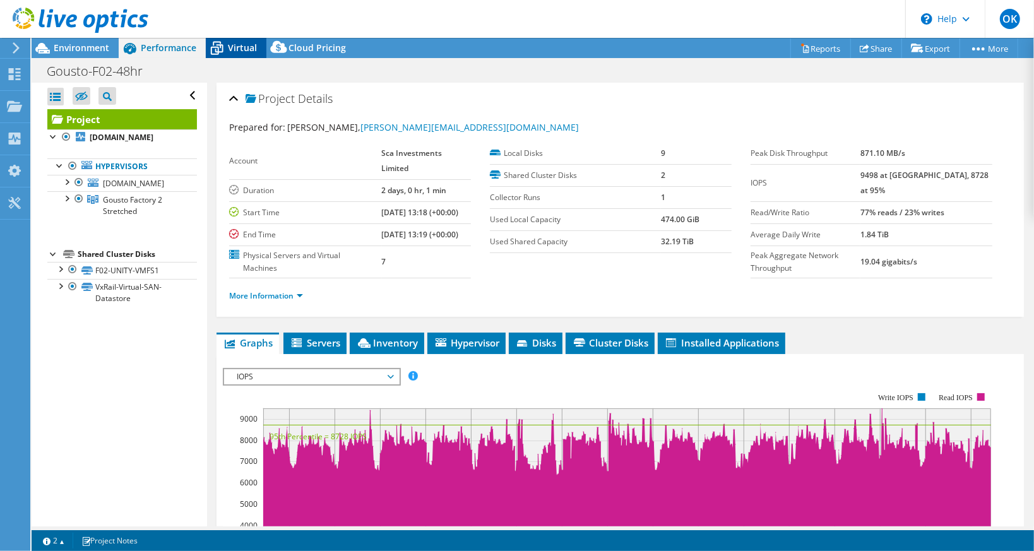
click at [223, 42] on icon at bounding box center [217, 48] width 22 height 22
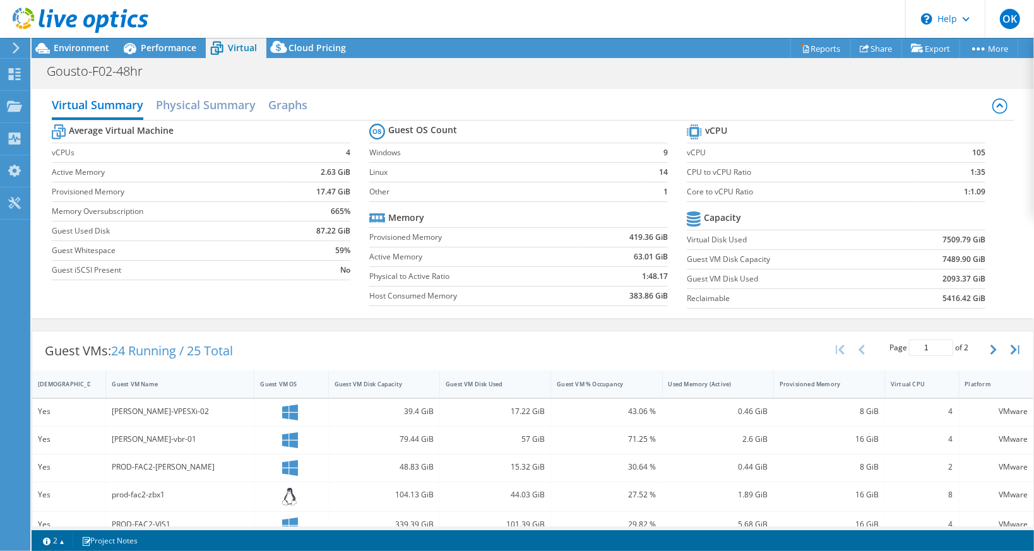
click at [559, 380] on div "Guest VM % Occupancy" at bounding box center [599, 384] width 84 height 8
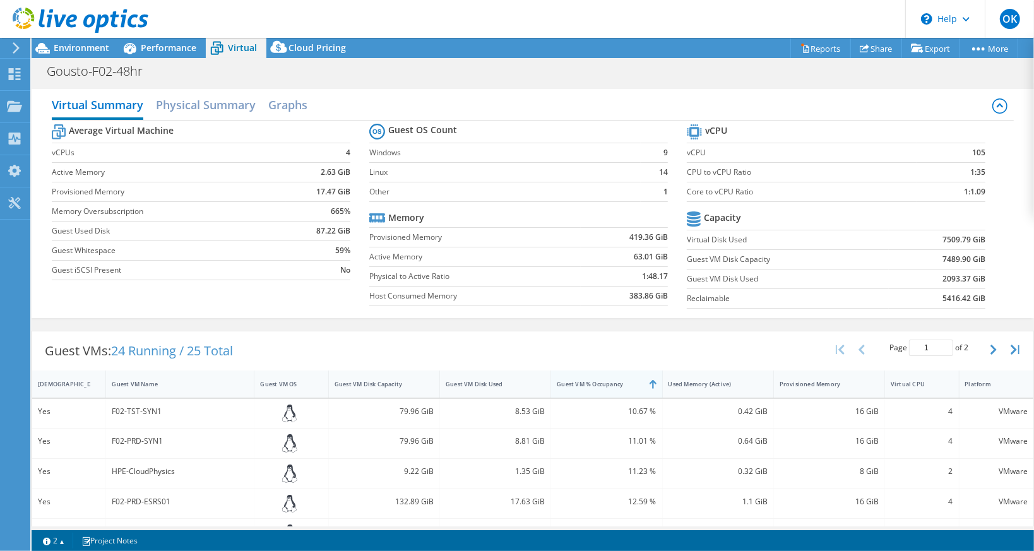
click at [563, 380] on div "Guest VM % Occupancy" at bounding box center [599, 384] width 84 height 8
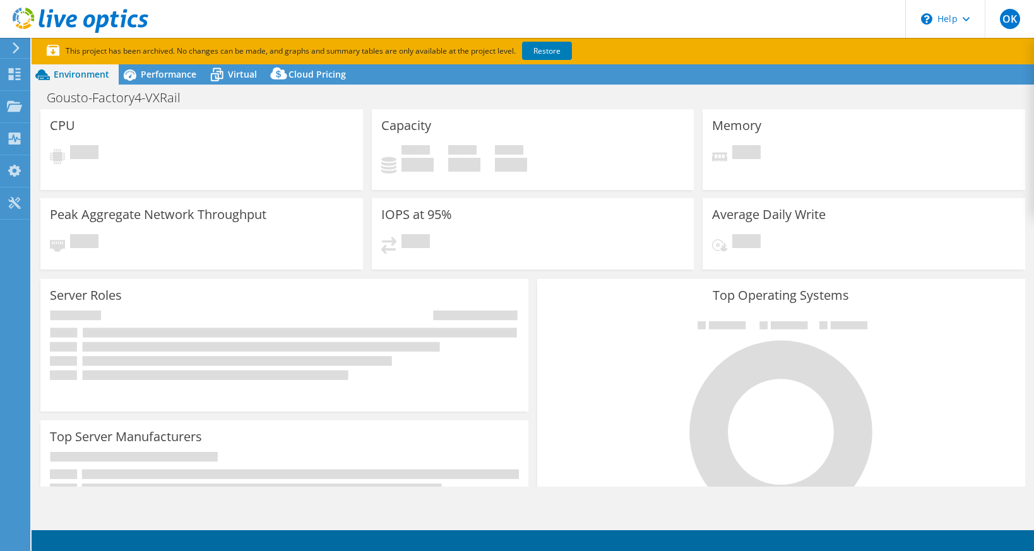
select select "EULondon"
select select "USD"
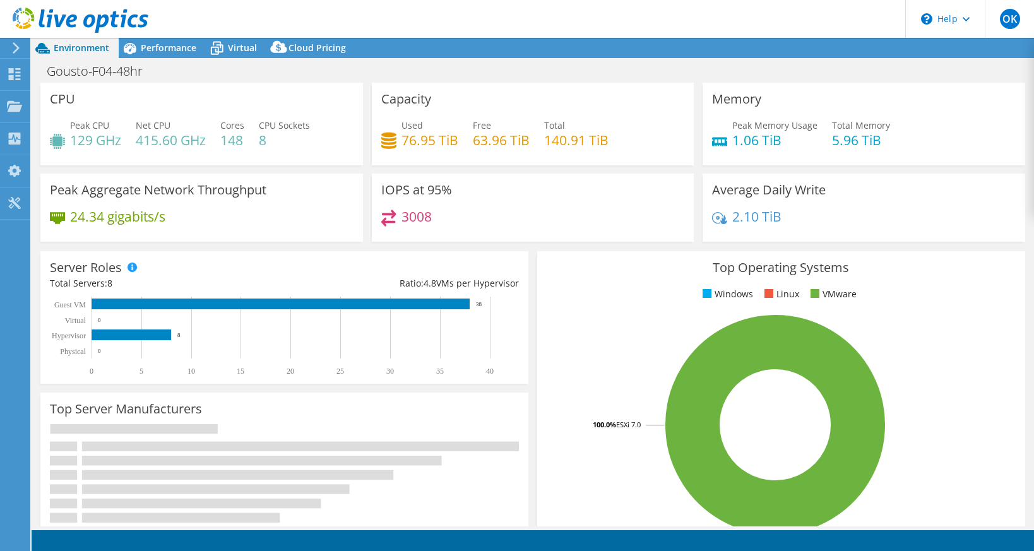
select select "USD"
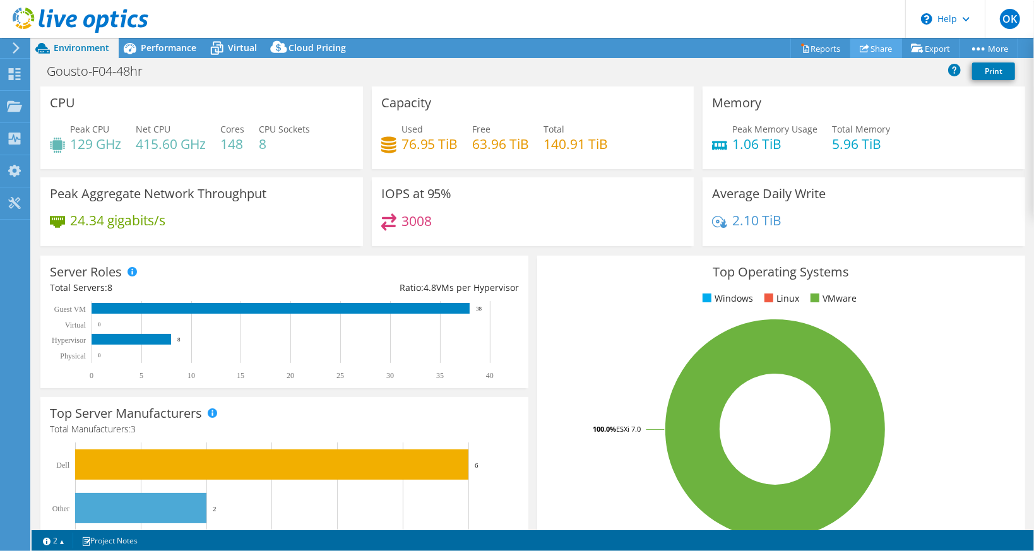
click at [861, 46] on icon at bounding box center [864, 48] width 9 height 9
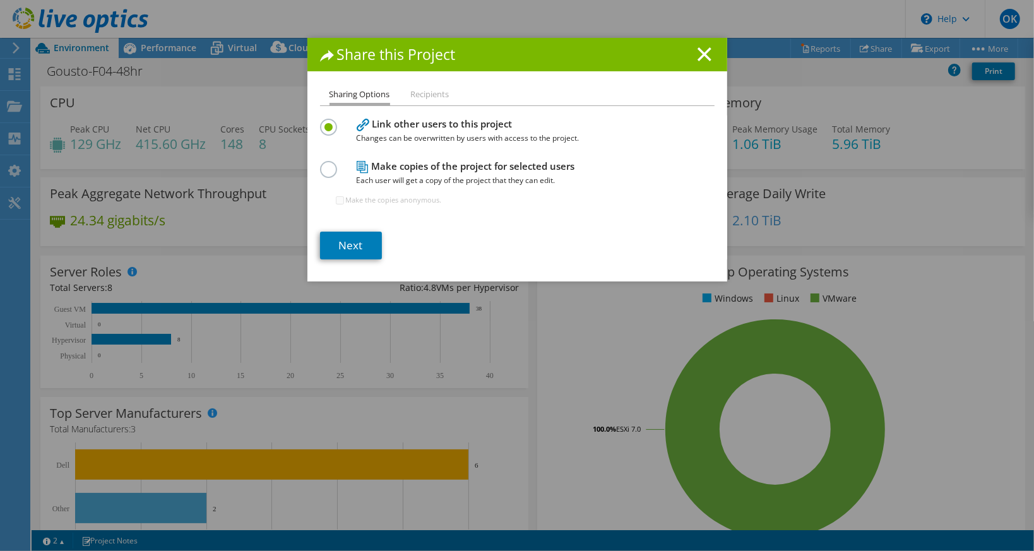
click at [427, 92] on li "Recipients" at bounding box center [430, 95] width 39 height 16
click at [428, 93] on li "Recipients" at bounding box center [430, 95] width 39 height 16
click at [435, 97] on li "Recipients" at bounding box center [430, 95] width 39 height 16
click at [347, 253] on link "Next" at bounding box center [351, 246] width 62 height 28
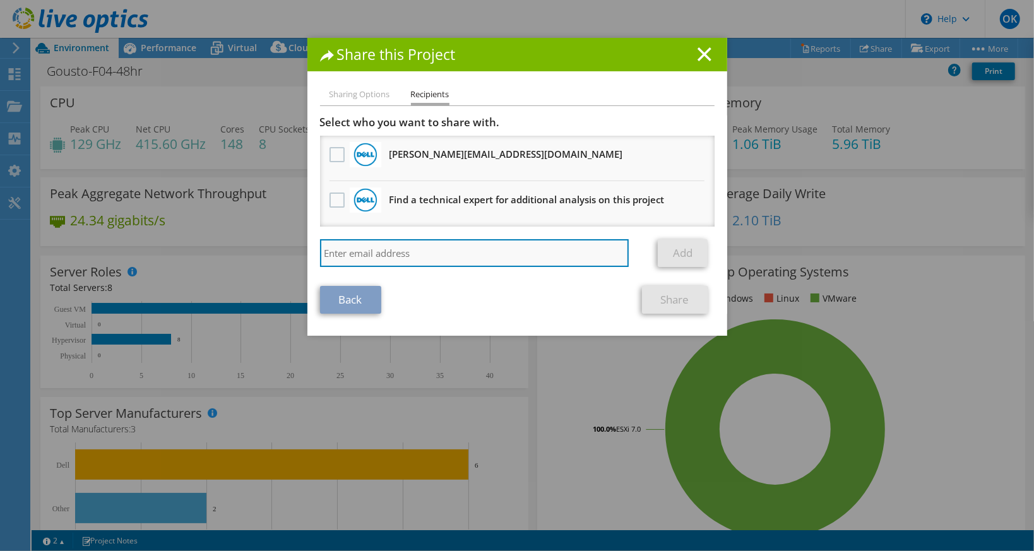
click at [357, 246] on input "search" at bounding box center [474, 253] width 309 height 28
click at [688, 60] on h1 "Share this Project" at bounding box center [517, 54] width 395 height 15
click at [698, 57] on line at bounding box center [704, 54] width 13 height 13
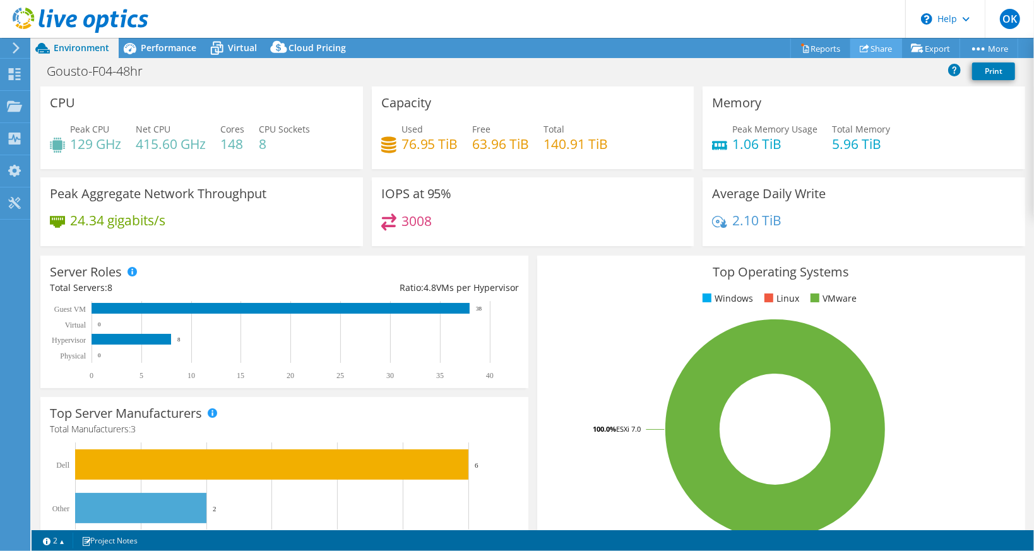
click at [860, 45] on icon at bounding box center [864, 48] width 9 height 9
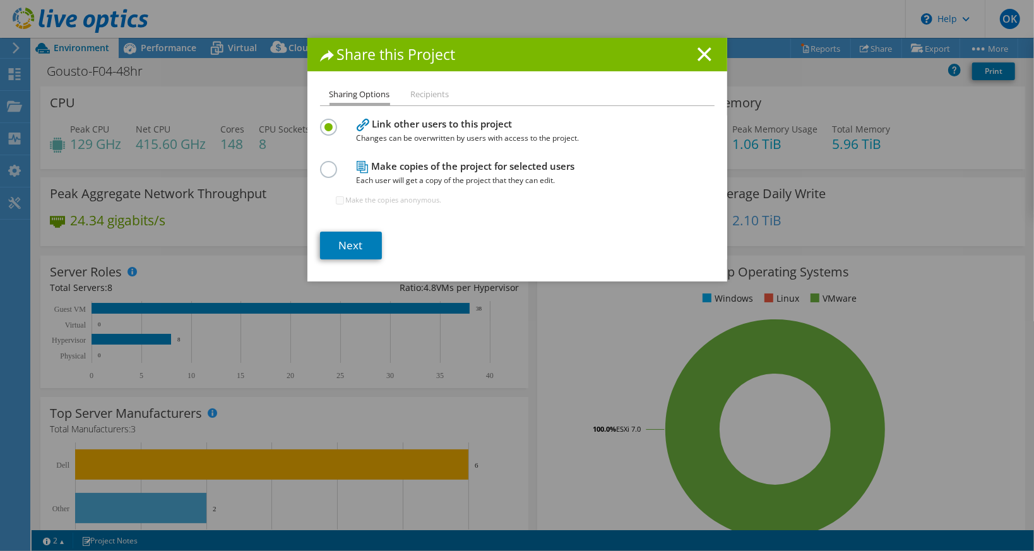
click at [532, 172] on h4 "Make copies of the project for selected users Each user will get a copy of the …" at bounding box center [515, 173] width 316 height 28
click at [326, 164] on label at bounding box center [331, 162] width 22 height 3
click at [0, 0] on input "radio" at bounding box center [0, 0] width 0 height 0
click at [357, 245] on link "Next" at bounding box center [351, 246] width 62 height 28
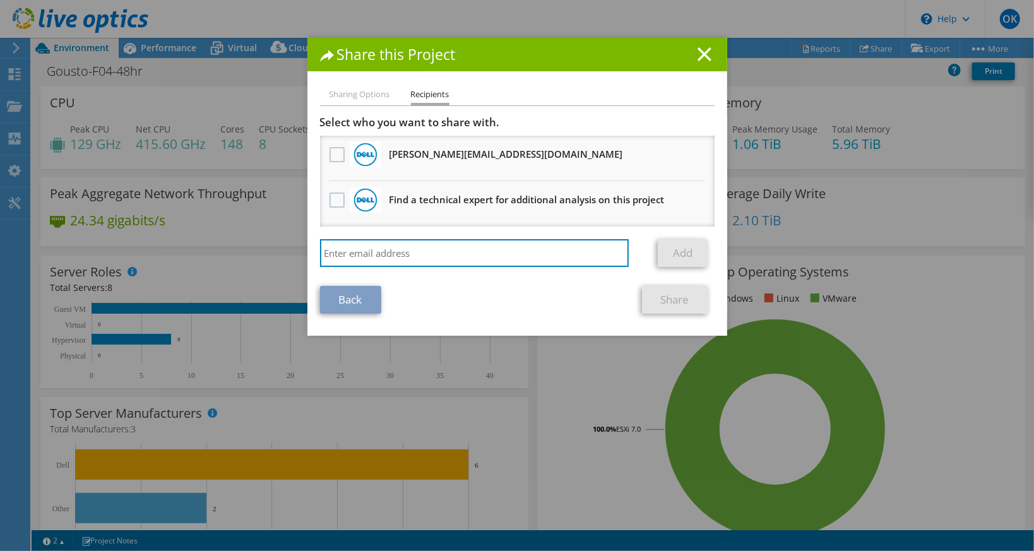
click at [381, 239] on input "search" at bounding box center [474, 253] width 309 height 28
paste input "[PERSON_NAME][EMAIL_ADDRESS][DOMAIN_NAME]"
type input "[PERSON_NAME][EMAIL_ADDRESS][DOMAIN_NAME]"
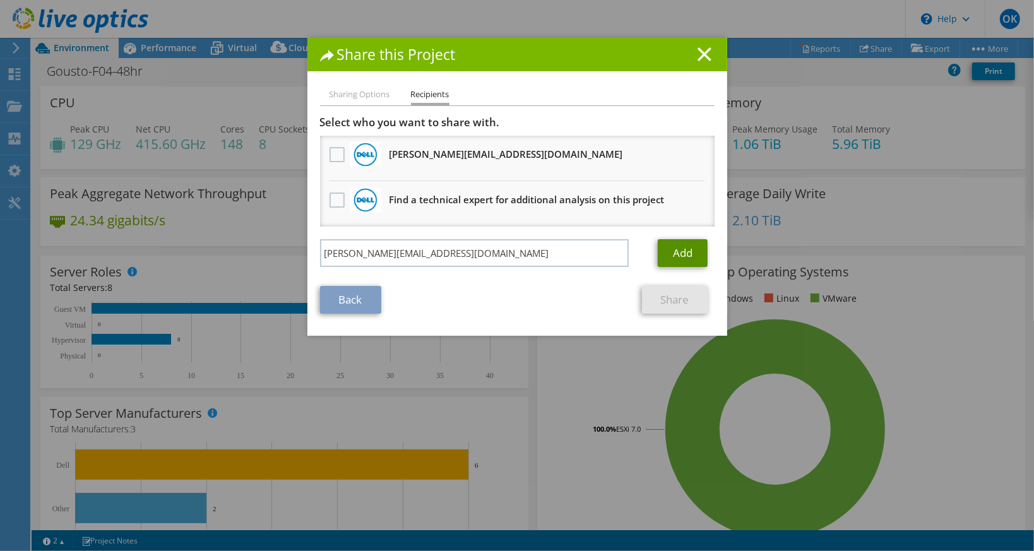
click at [662, 244] on link "Add" at bounding box center [683, 253] width 50 height 28
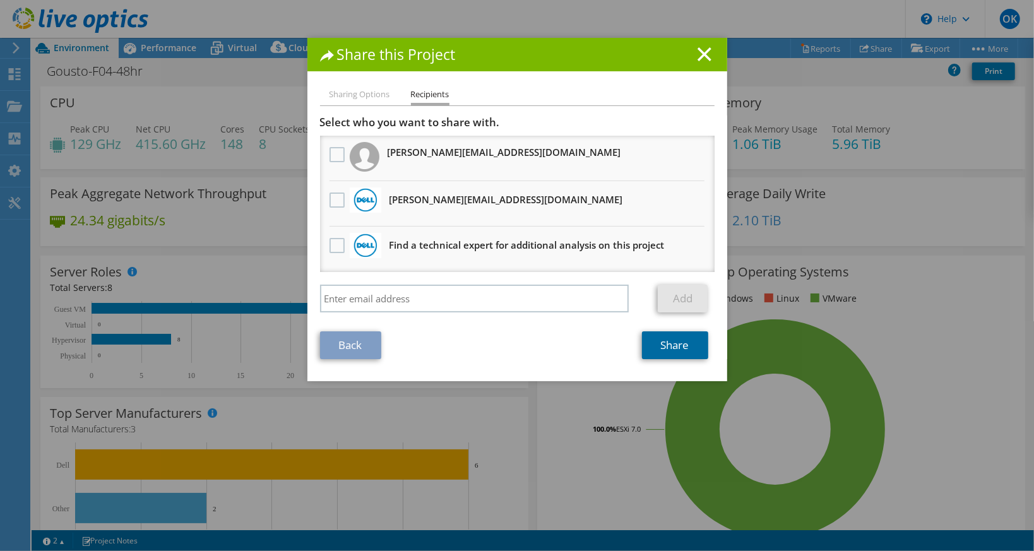
click at [680, 336] on link "Share" at bounding box center [675, 345] width 66 height 28
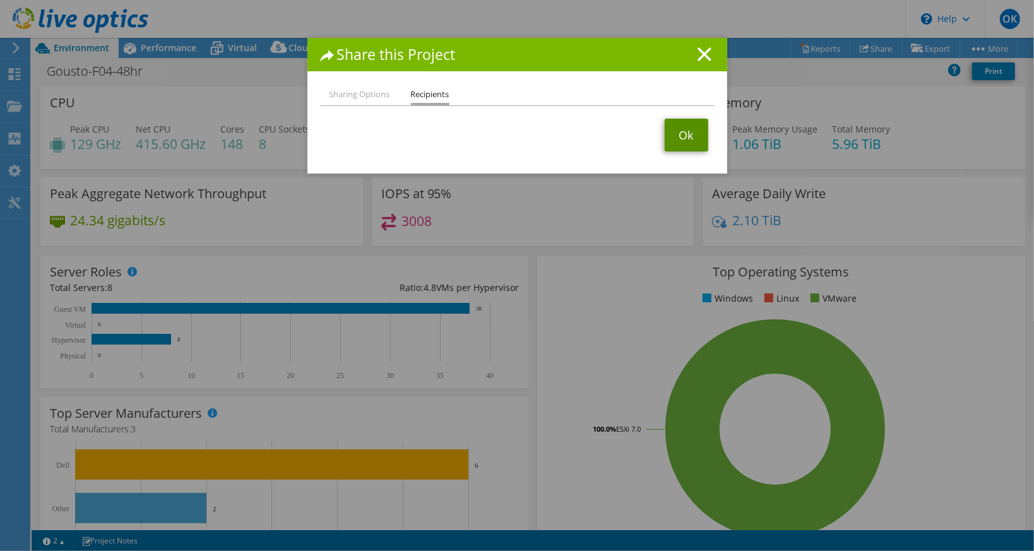
click at [690, 141] on link "Ok" at bounding box center [687, 135] width 44 height 33
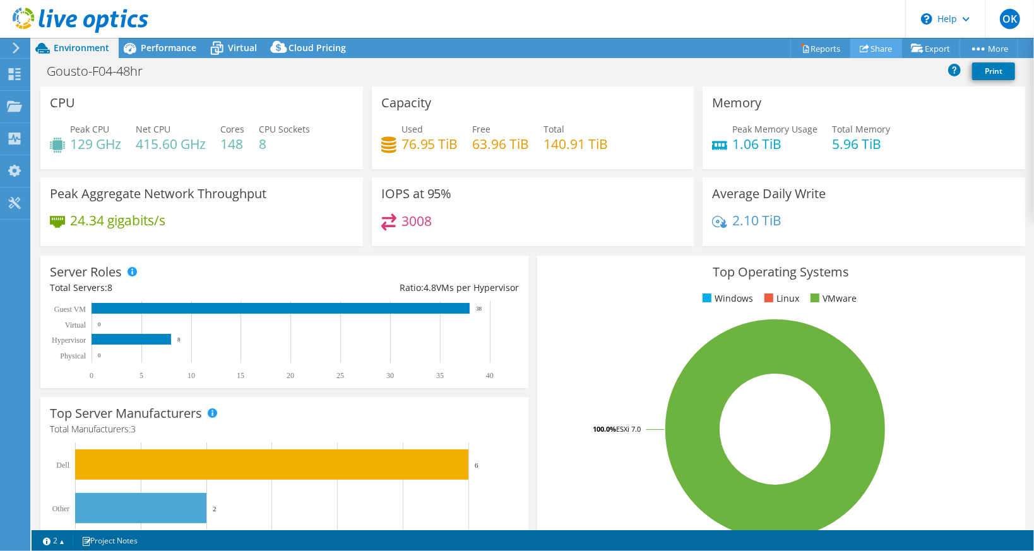
click at [867, 45] on link "Share" at bounding box center [877, 49] width 52 height 20
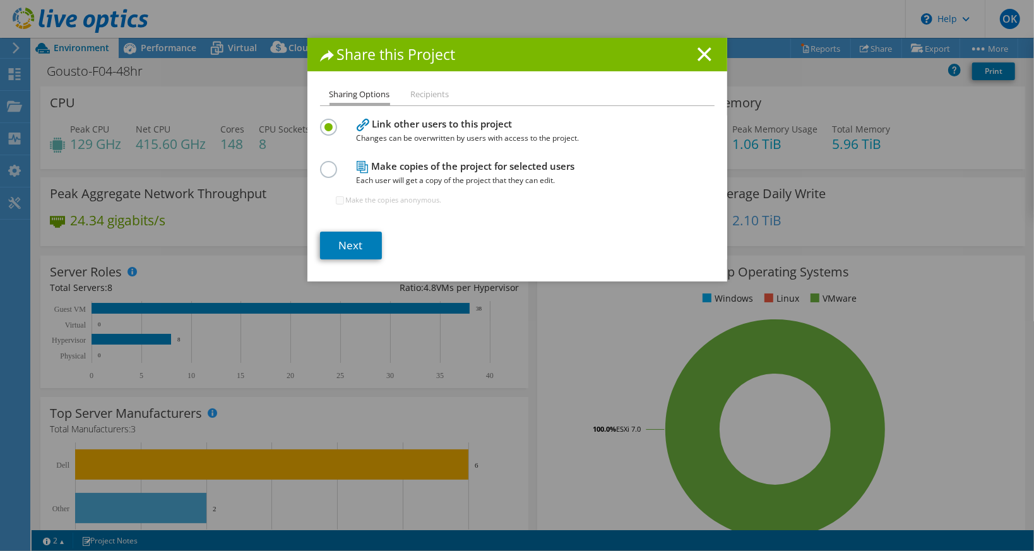
click at [415, 93] on li "Recipients" at bounding box center [430, 95] width 39 height 16
click at [361, 229] on section "Link other users to this project Changes can be overwritten by users with acces…" at bounding box center [517, 188] width 395 height 144
click at [362, 235] on link "Next" at bounding box center [351, 246] width 62 height 28
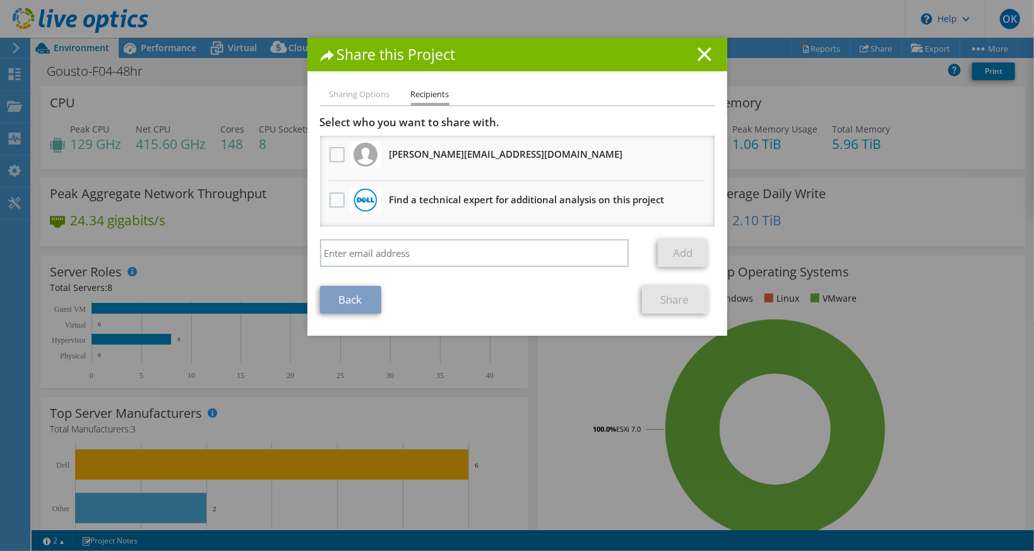
click at [697, 63] on div "Share this Project" at bounding box center [517, 54] width 420 height 33
click at [700, 50] on icon at bounding box center [705, 54] width 14 height 14
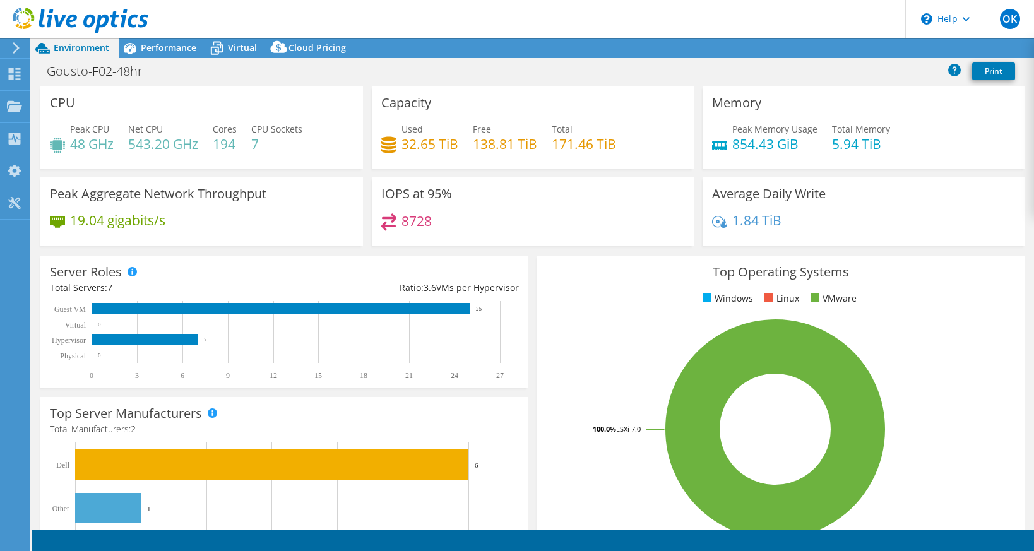
select select "USD"
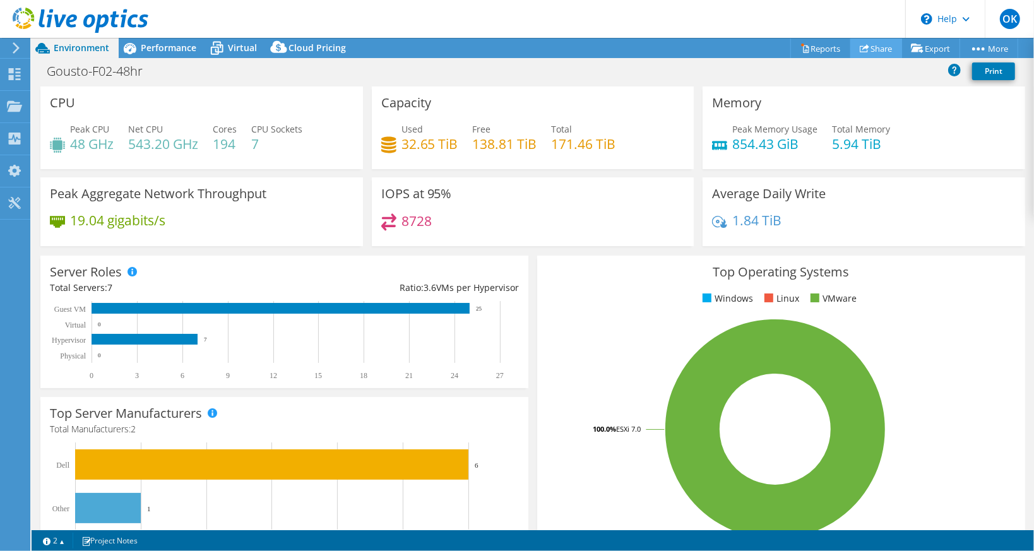
click at [860, 49] on icon at bounding box center [864, 48] width 9 height 9
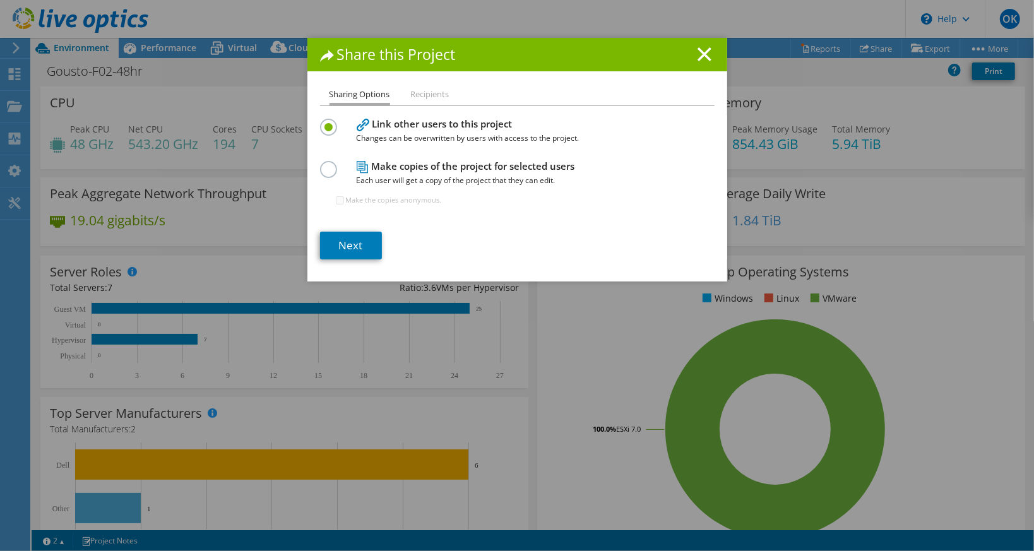
click at [326, 164] on label at bounding box center [331, 162] width 22 height 3
click at [0, 0] on input "radio" at bounding box center [0, 0] width 0 height 0
click at [340, 236] on link "Next" at bounding box center [351, 246] width 62 height 28
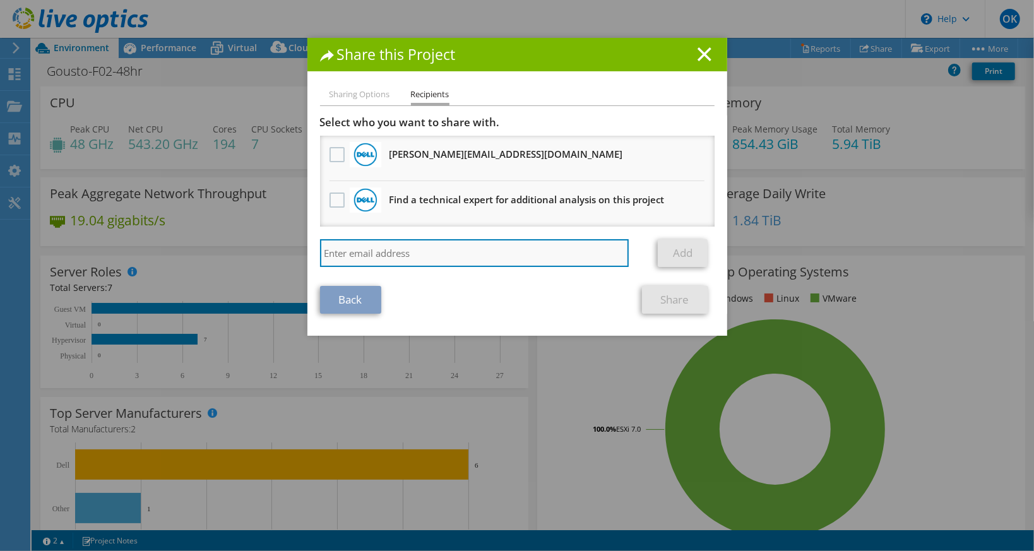
click at [457, 241] on input "search" at bounding box center [474, 253] width 309 height 28
paste input "[PERSON_NAME][EMAIL_ADDRESS][DOMAIN_NAME]"
type input "[PERSON_NAME][EMAIL_ADDRESS][DOMAIN_NAME]"
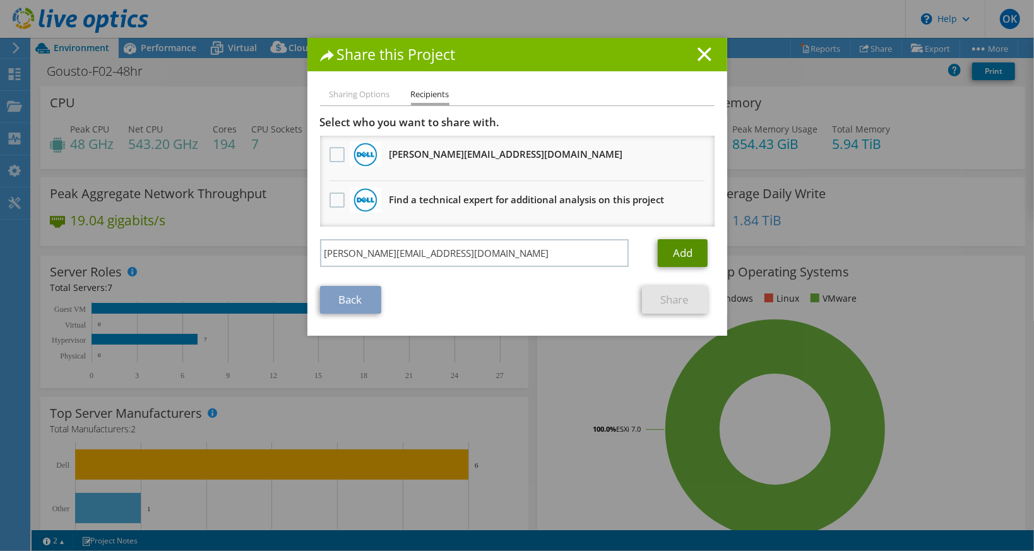
click at [696, 254] on link "Add" at bounding box center [683, 253] width 50 height 28
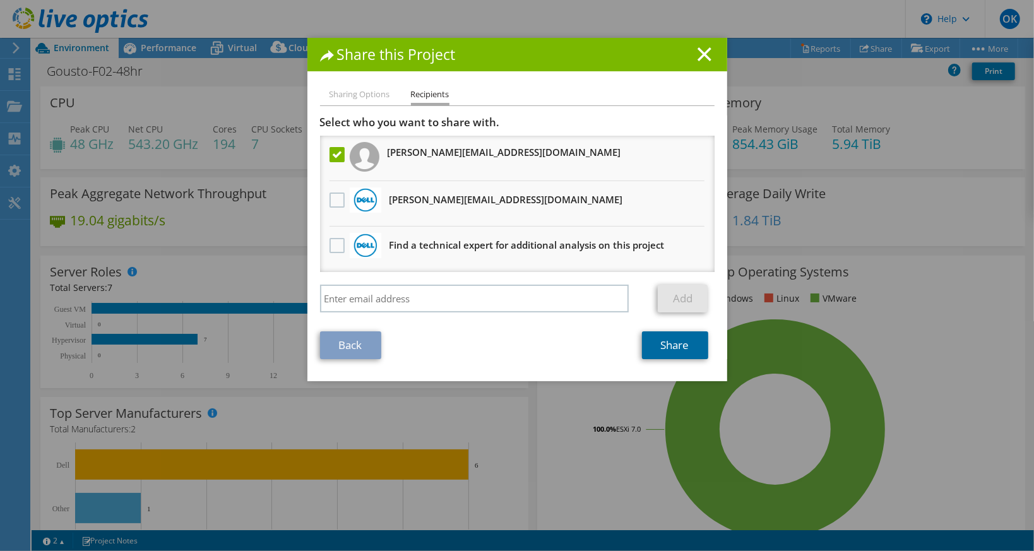
click at [669, 341] on link "Share" at bounding box center [675, 345] width 66 height 28
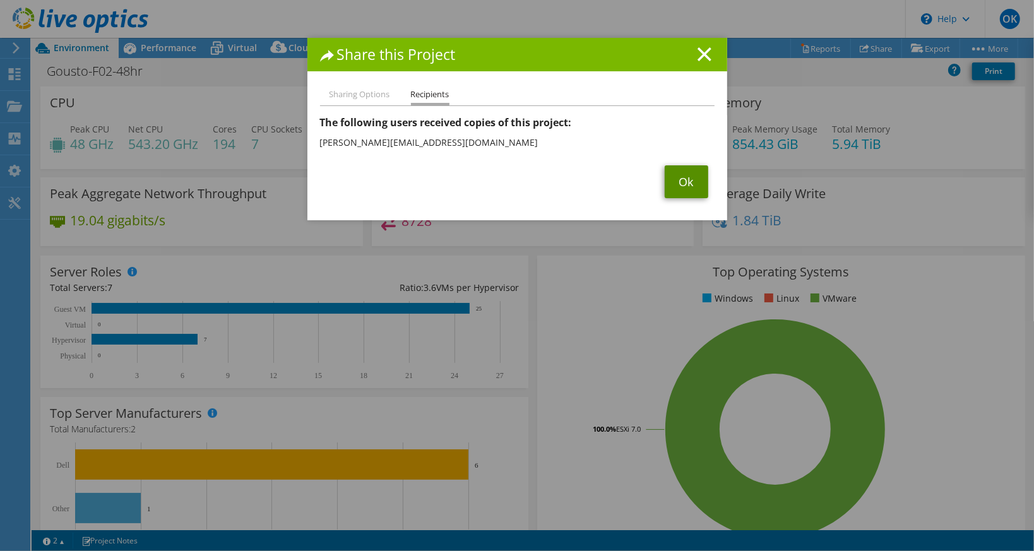
click at [678, 194] on link "Ok" at bounding box center [687, 181] width 44 height 33
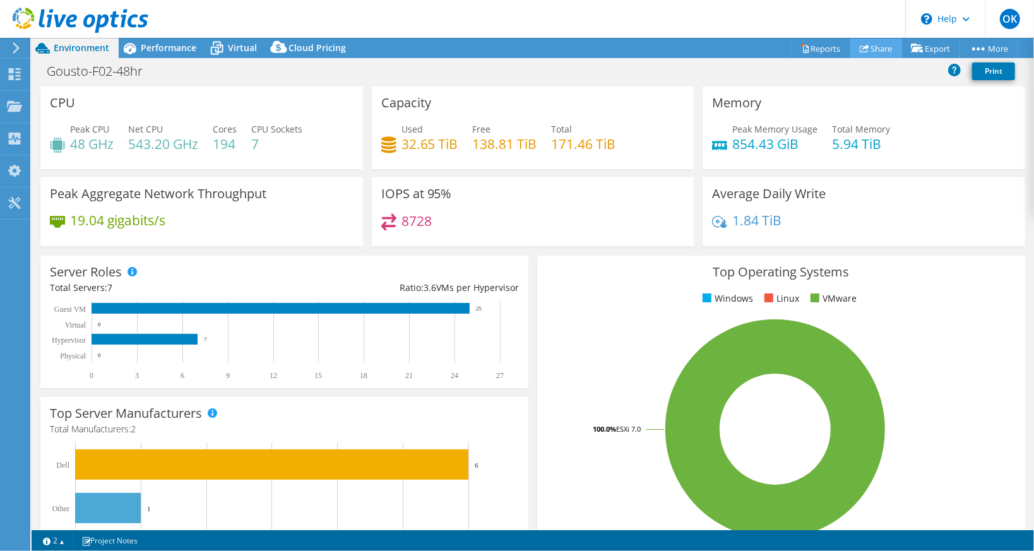
click at [884, 40] on link "Share" at bounding box center [877, 49] width 52 height 20
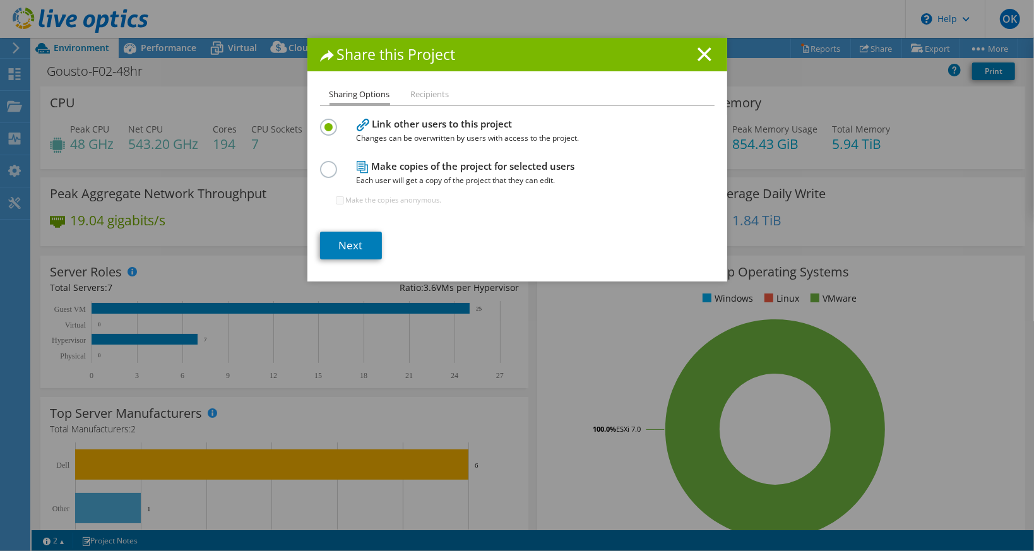
click at [444, 87] on li "Recipients" at bounding box center [430, 95] width 39 height 16
click at [441, 92] on li "Recipients" at bounding box center [430, 95] width 39 height 16
drag, startPoint x: 384, startPoint y: 220, endPoint x: 373, endPoint y: 225, distance: 12.7
click at [382, 220] on section "Link other users to this project Changes can be overwritten by users with acces…" at bounding box center [517, 188] width 395 height 144
click at [373, 225] on section "Link other users to this project Changes can be overwritten by users with acces…" at bounding box center [517, 188] width 395 height 144
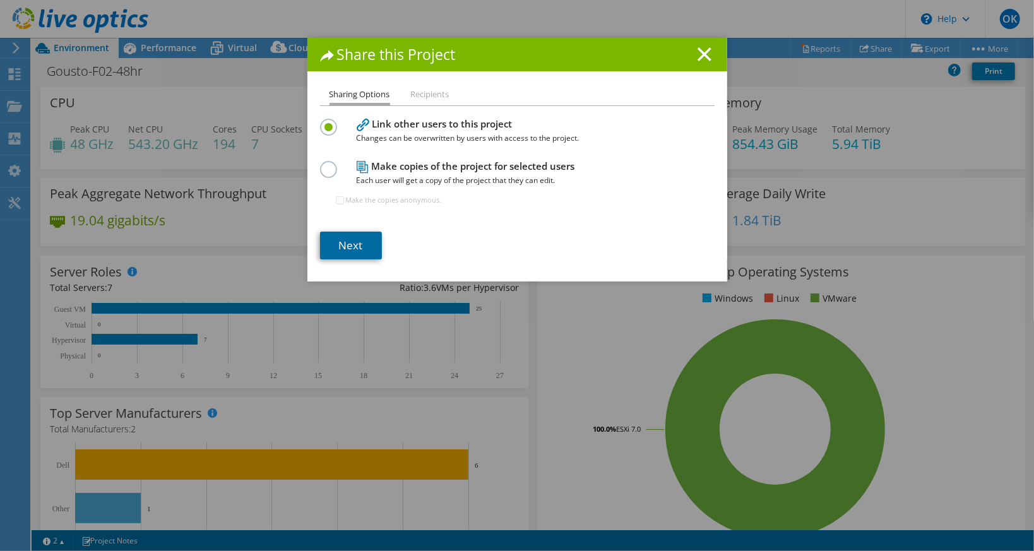
click at [371, 232] on link "Next" at bounding box center [351, 246] width 62 height 28
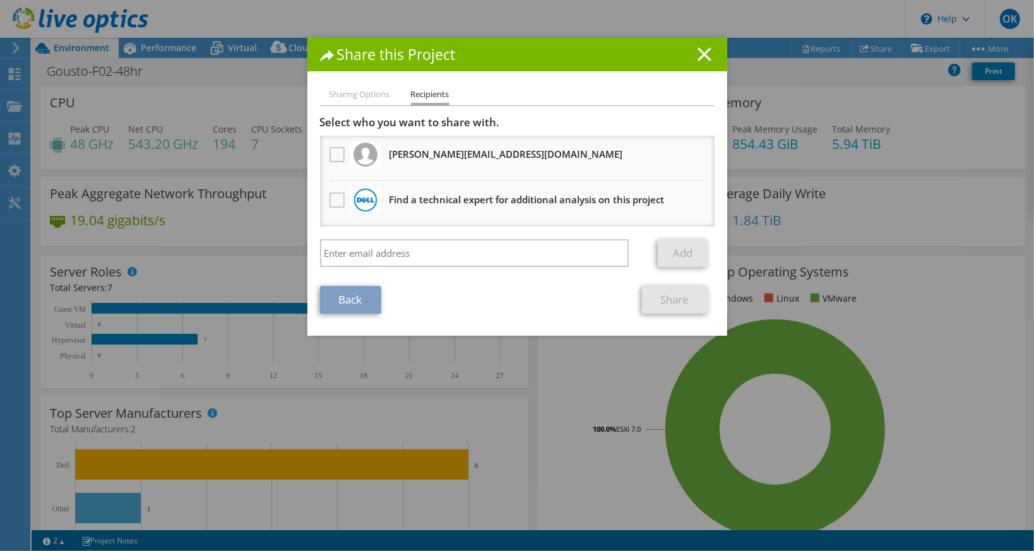
click at [703, 47] on icon at bounding box center [705, 54] width 14 height 14
